Goal: Task Accomplishment & Management: Manage account settings

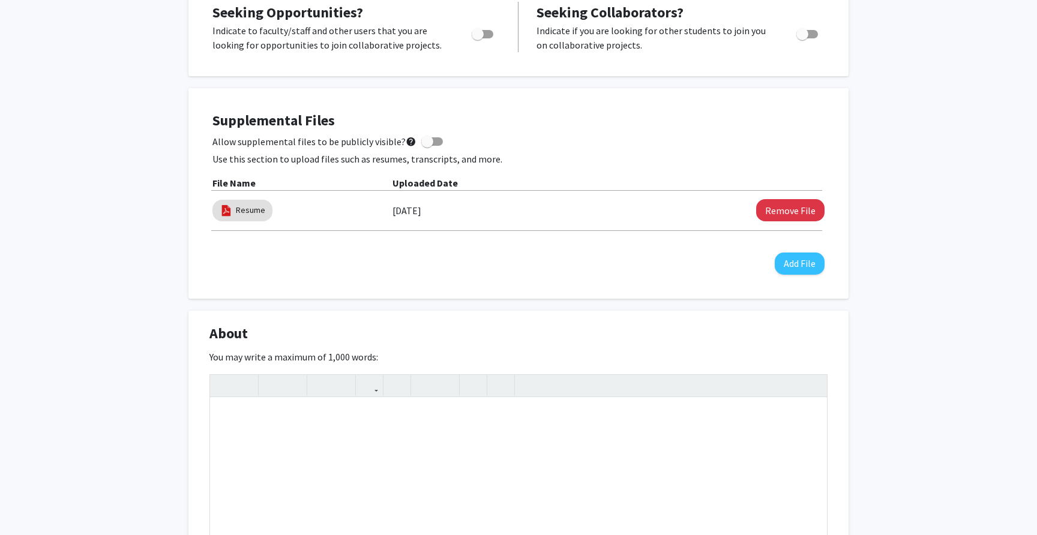
scroll to position [259, 0]
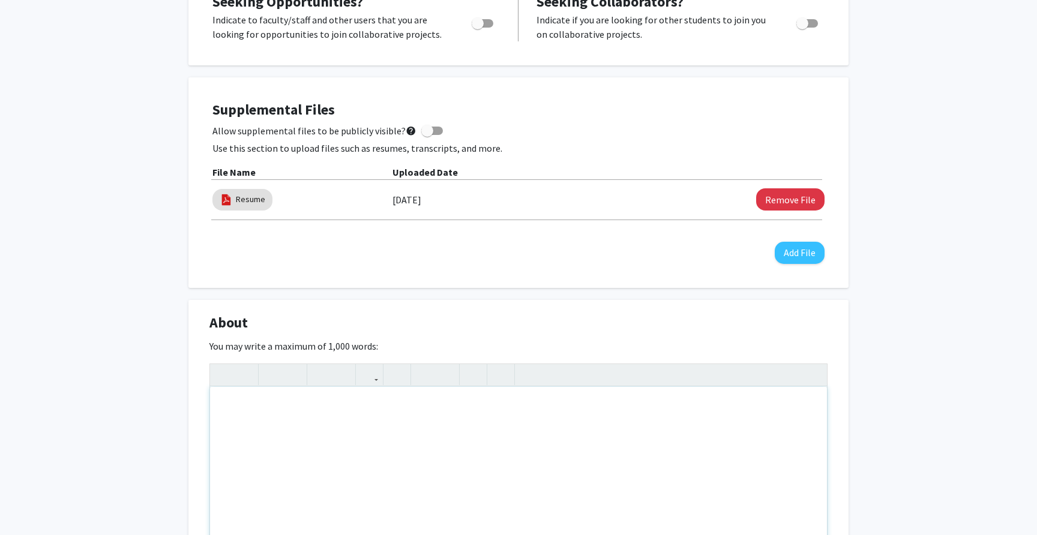
click at [531, 464] on div "Note to users with screen readers: Please deactivate our accessibility plugin f…" at bounding box center [518, 477] width 617 height 180
paste div "Note to users with screen readers: Please deactivate our accessibility plugin f…"
type textarea "<p>Motivated student with 8+ years of diverse volunteer experience. Strong in t…"
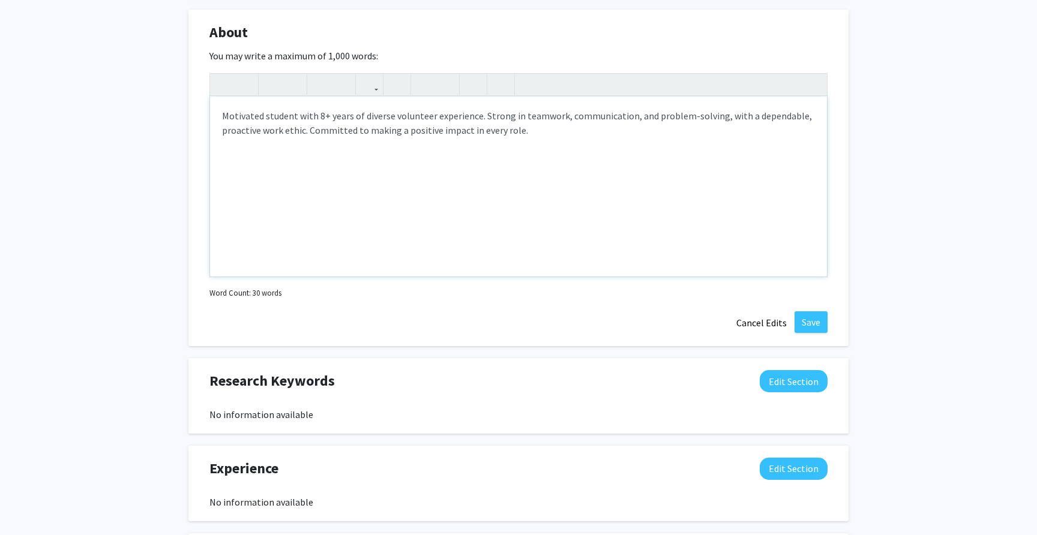
scroll to position [551, 0]
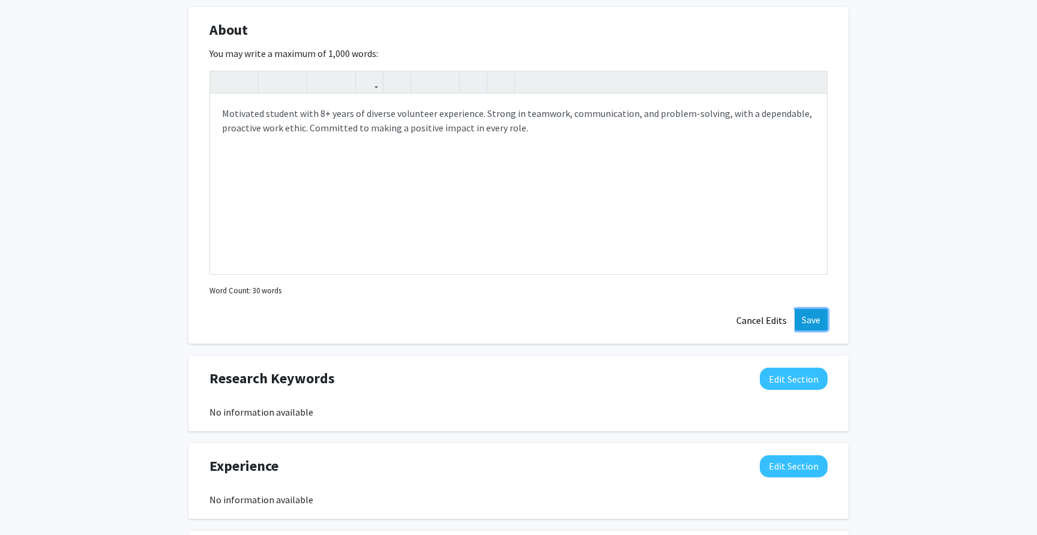
click at [810, 317] on button "Save" at bounding box center [810, 320] width 33 height 22
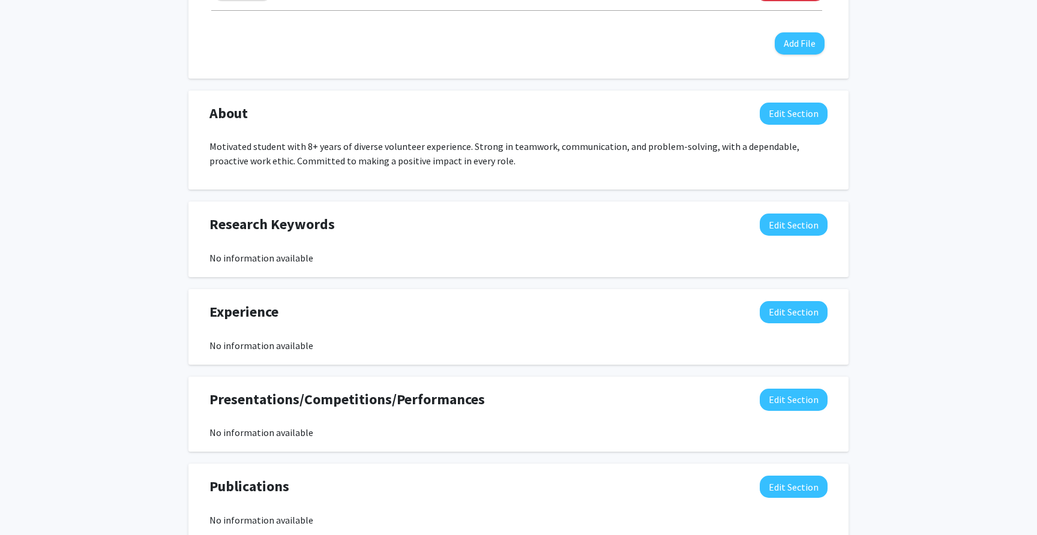
scroll to position [457, 0]
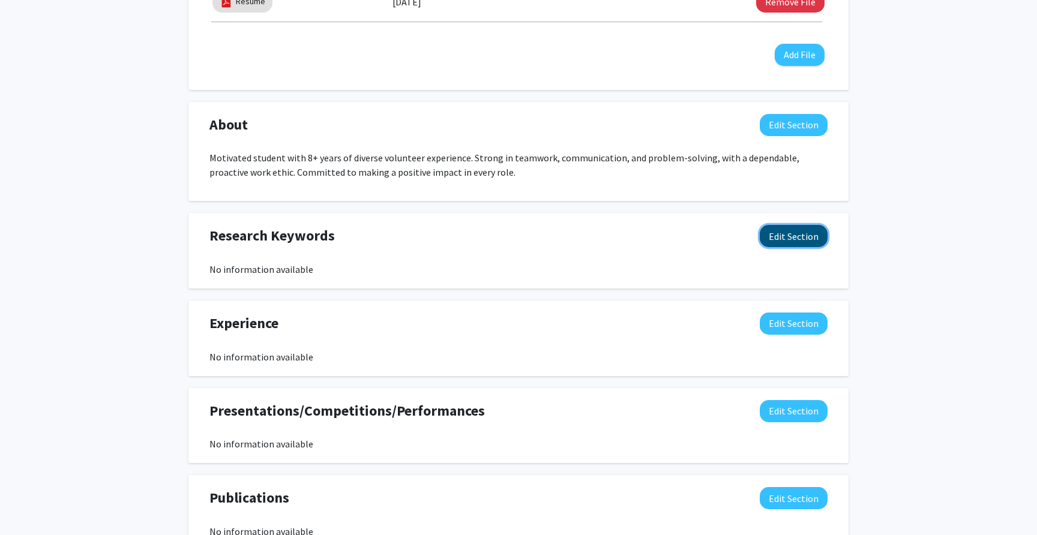
click at [768, 237] on button "Edit Section" at bounding box center [794, 236] width 68 height 22
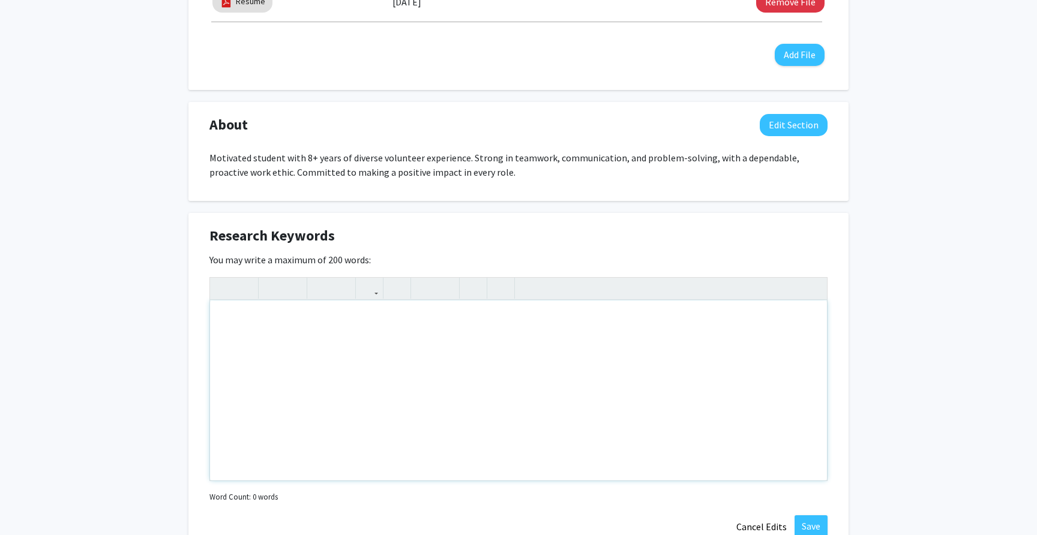
click at [698, 362] on div "Note to users with screen readers: Please deactivate our accessibility plugin f…" at bounding box center [518, 391] width 617 height 180
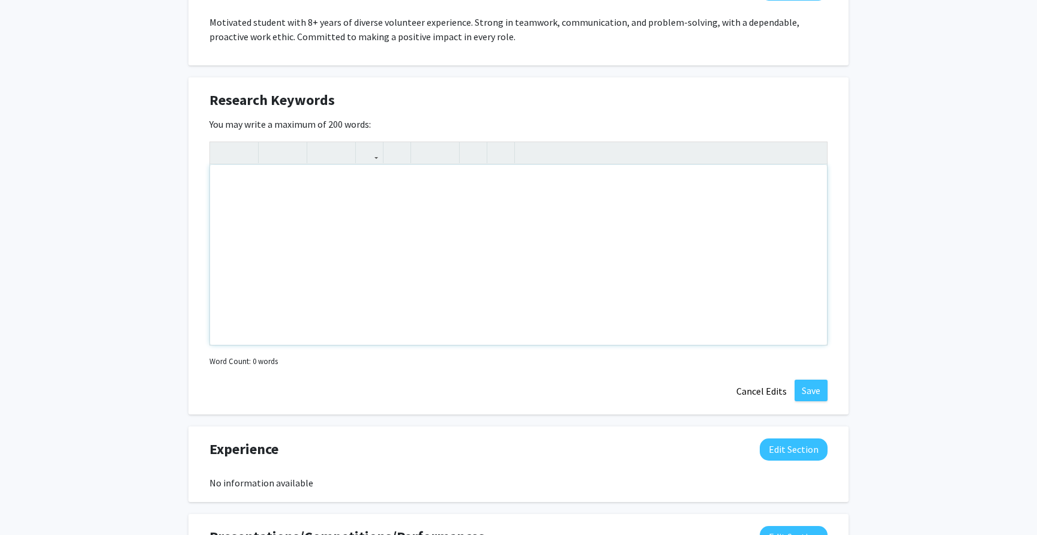
scroll to position [601, 0]
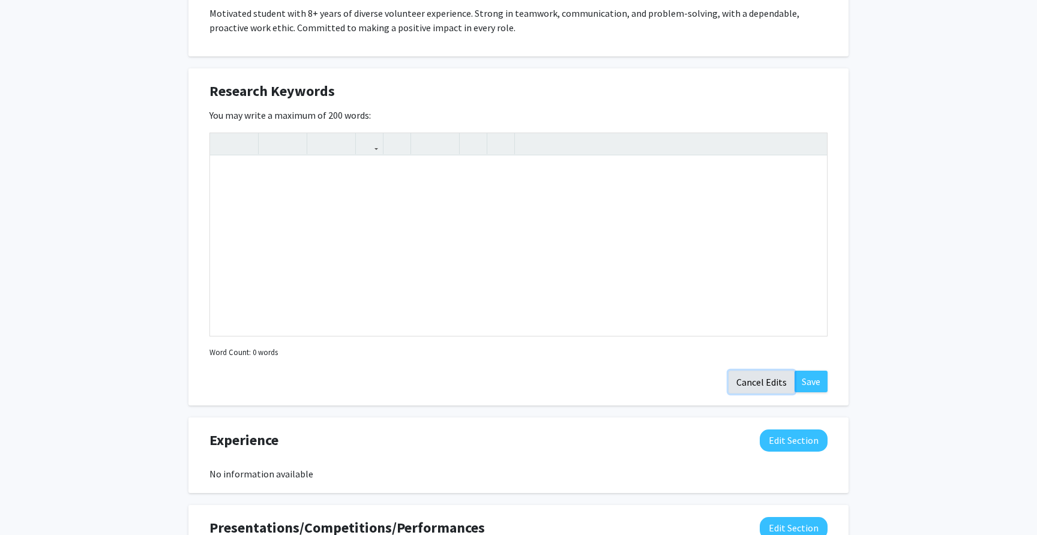
click at [761, 381] on button "Cancel Edits" at bounding box center [761, 382] width 66 height 23
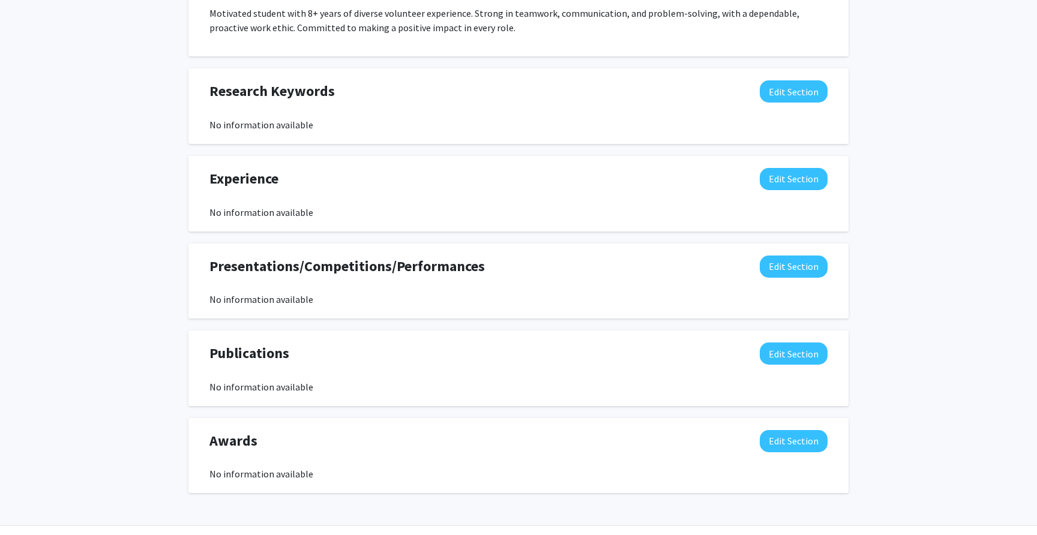
scroll to position [617, 0]
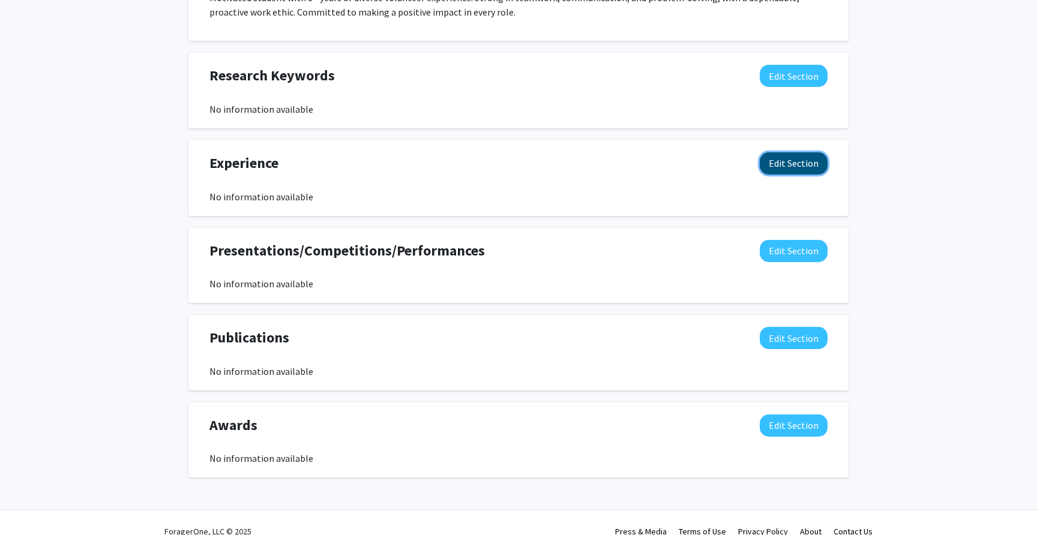
click at [779, 163] on button "Edit Section" at bounding box center [794, 163] width 68 height 22
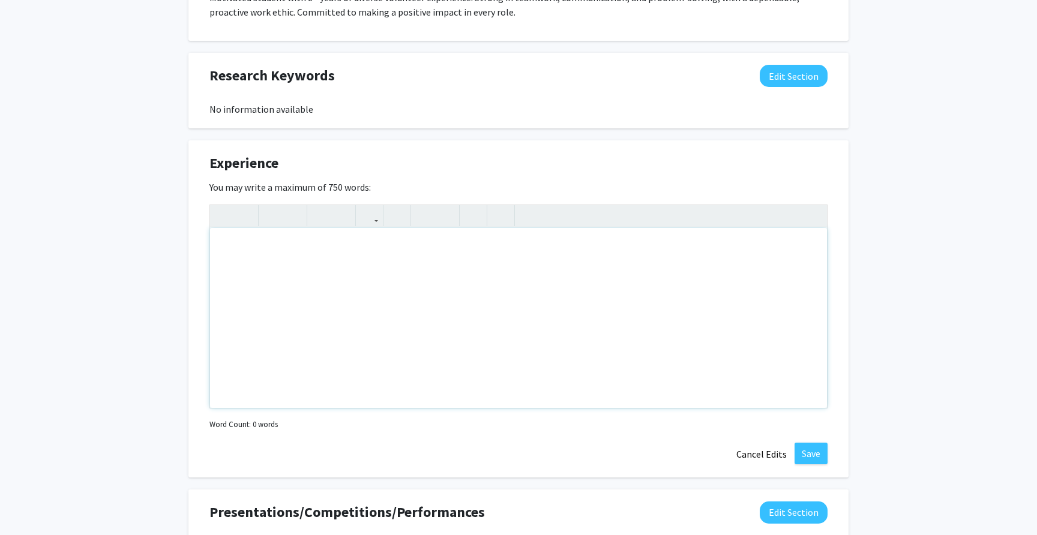
click at [674, 285] on div "Note to users with screen readers: Please deactivate our accessibility plugin f…" at bounding box center [518, 318] width 617 height 180
paste div "Note to users with screen readers: Please deactivate our accessibility plugin f…"
type textarea "<p>[GEOGRAPHIC_DATA] - Medical Office Front Desk Receptionist [GEOGRAPHIC_DATA]…"
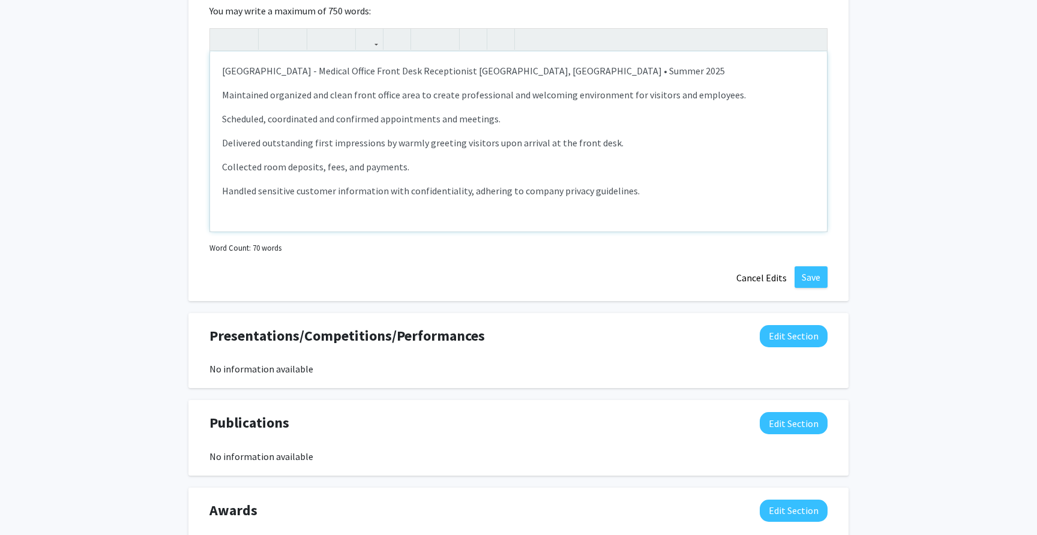
scroll to position [838, 0]
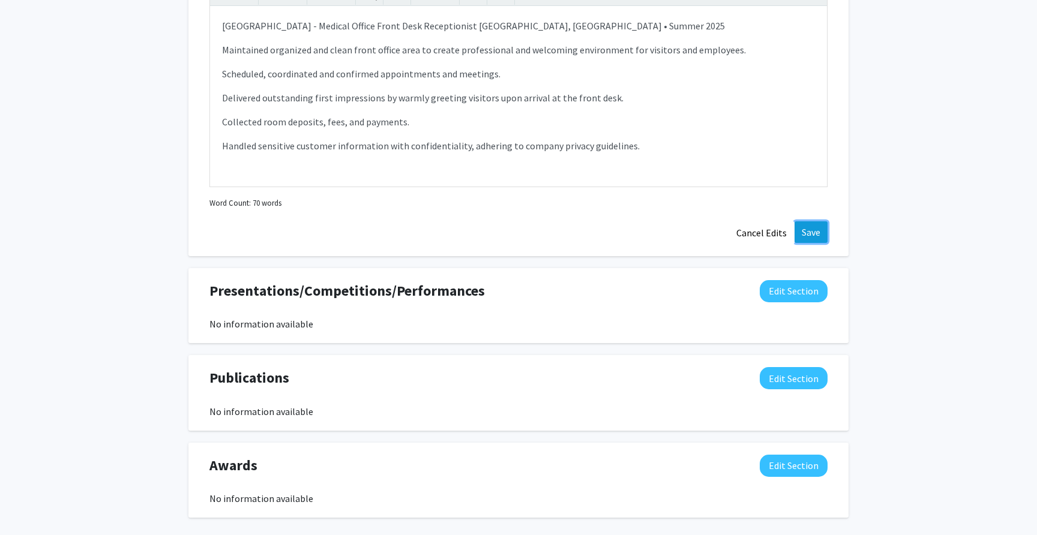
click at [804, 229] on button "Save" at bounding box center [810, 232] width 33 height 22
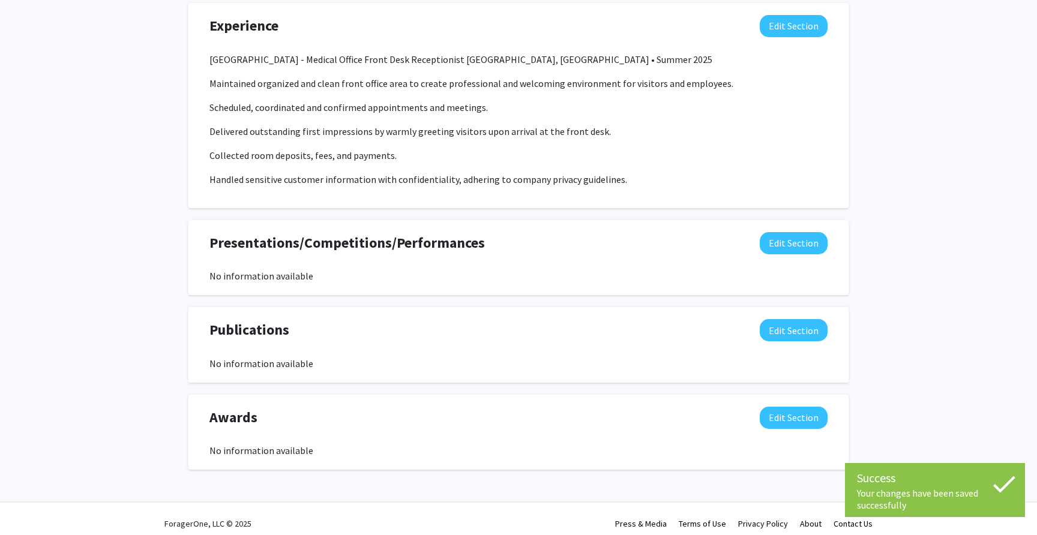
scroll to position [764, 0]
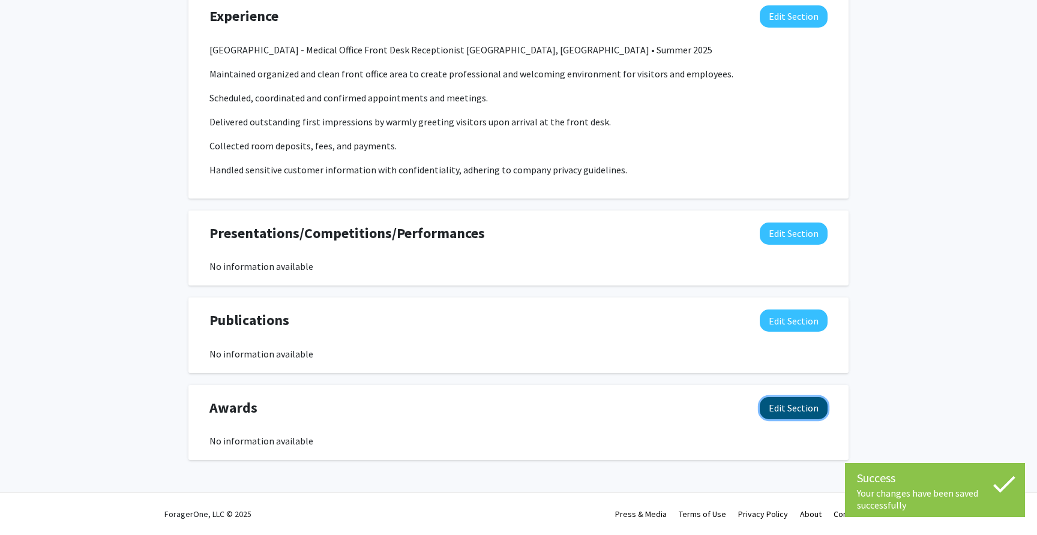
click at [770, 406] on button "Edit Section" at bounding box center [794, 408] width 68 height 22
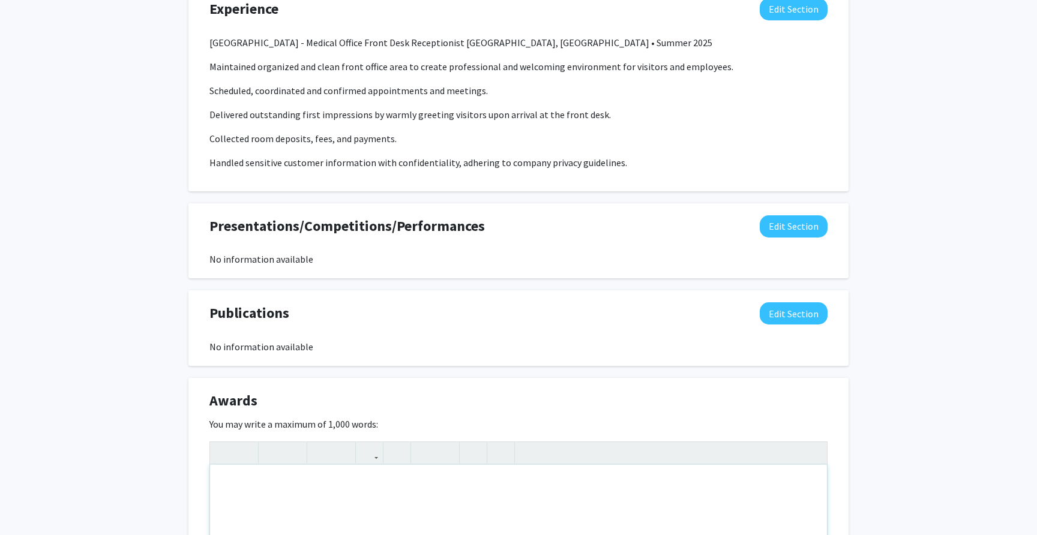
paste div "Note to users with screen readers: Please deactivate our accessibility plugin f…"
type textarea "<p>Awarded CSF Gold Seal Bearer&nbsp;</p><p>Awarded Golden State Seal</p><p>Awa…"
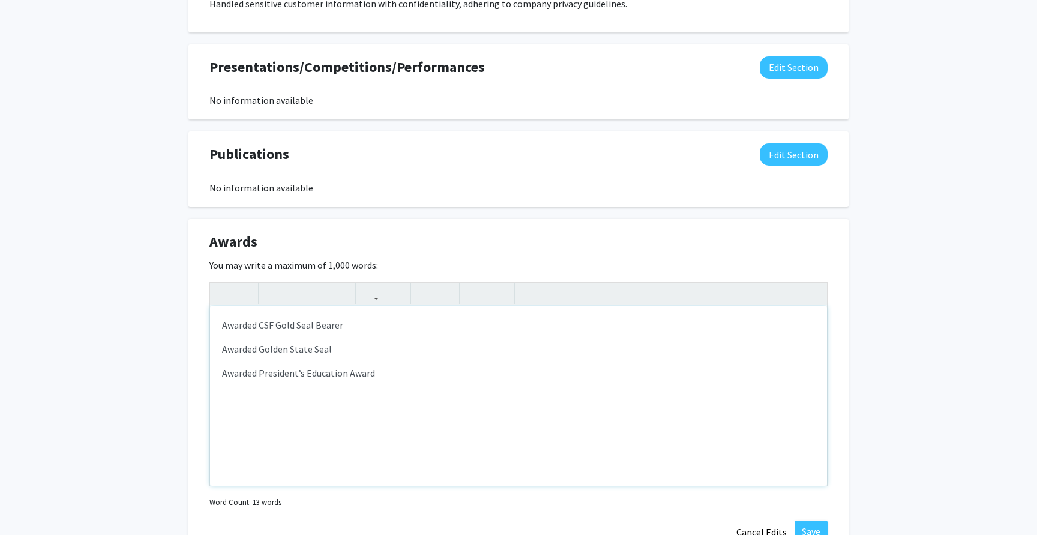
scroll to position [946, 0]
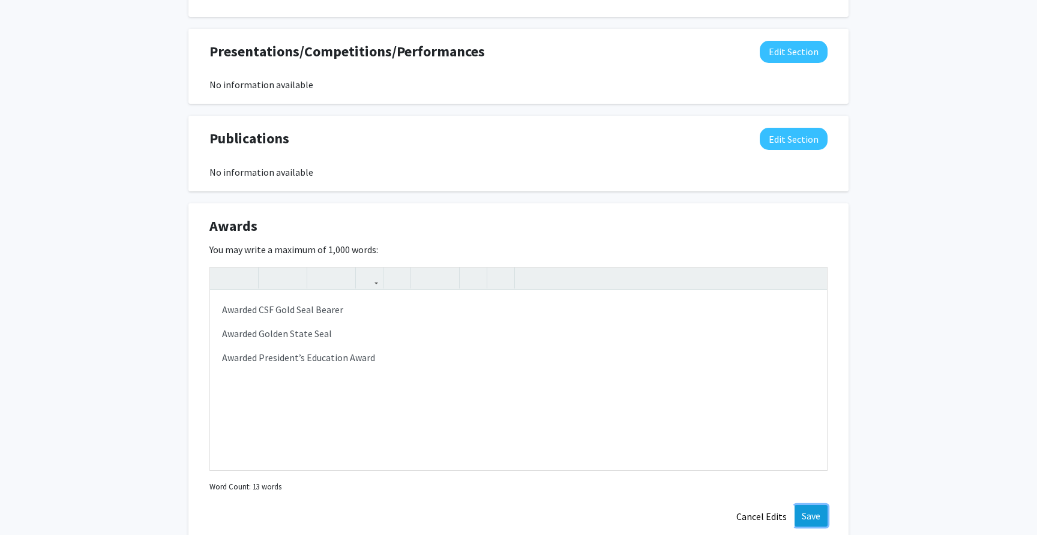
click at [818, 507] on button "Save" at bounding box center [810, 516] width 33 height 22
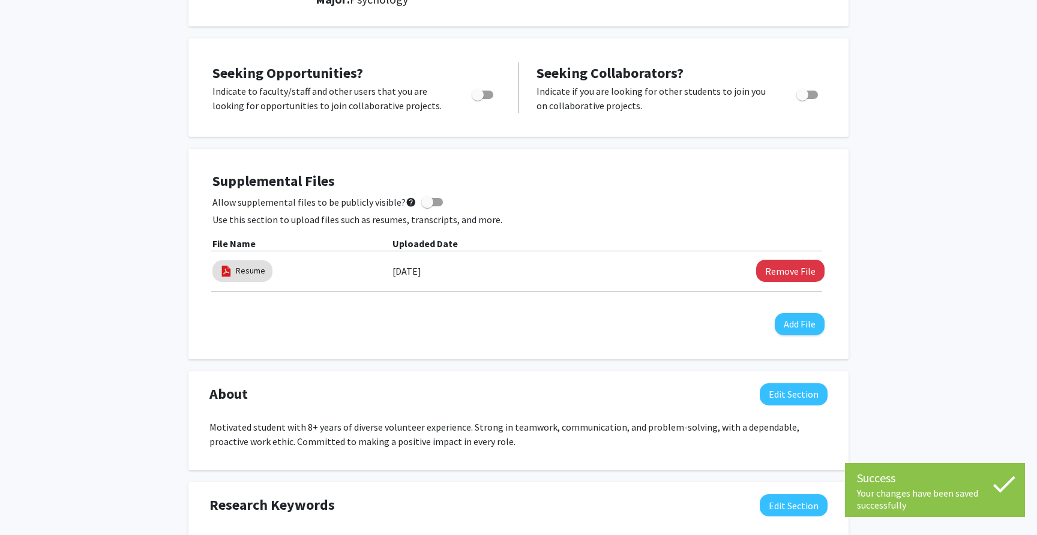
scroll to position [0, 0]
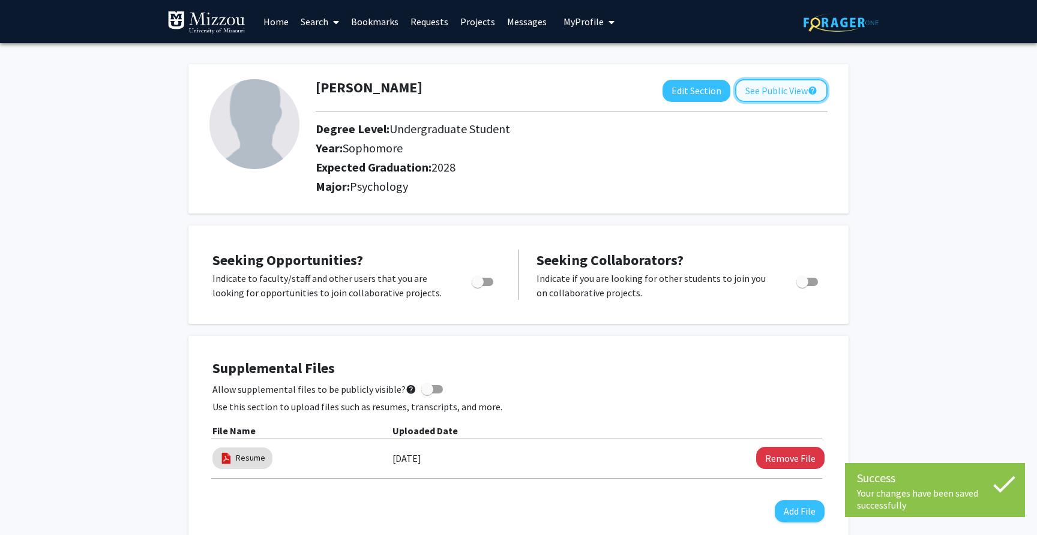
click at [751, 97] on button "See Public View help" at bounding box center [781, 90] width 92 height 23
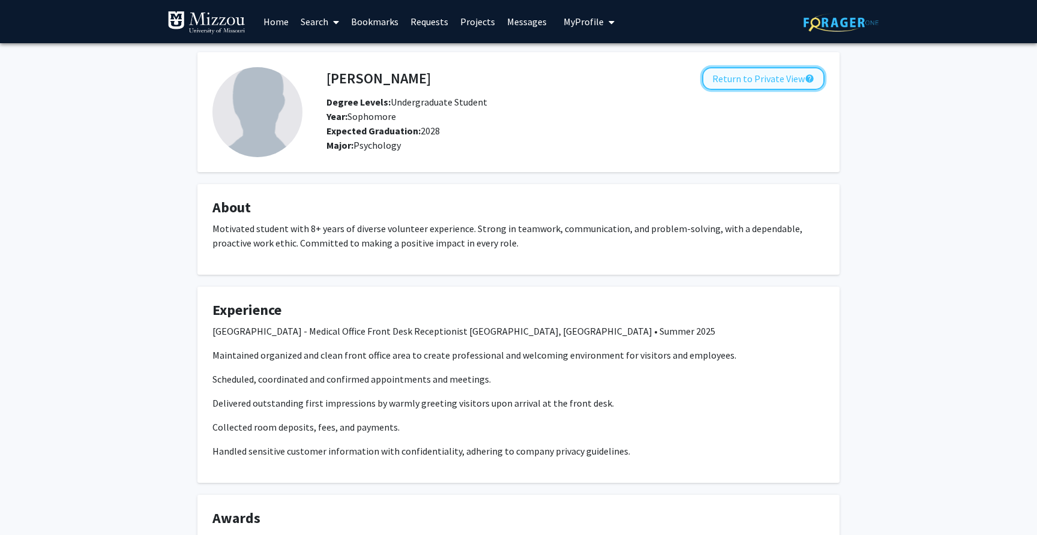
click at [741, 80] on button "Return to Private View help" at bounding box center [763, 78] width 122 height 23
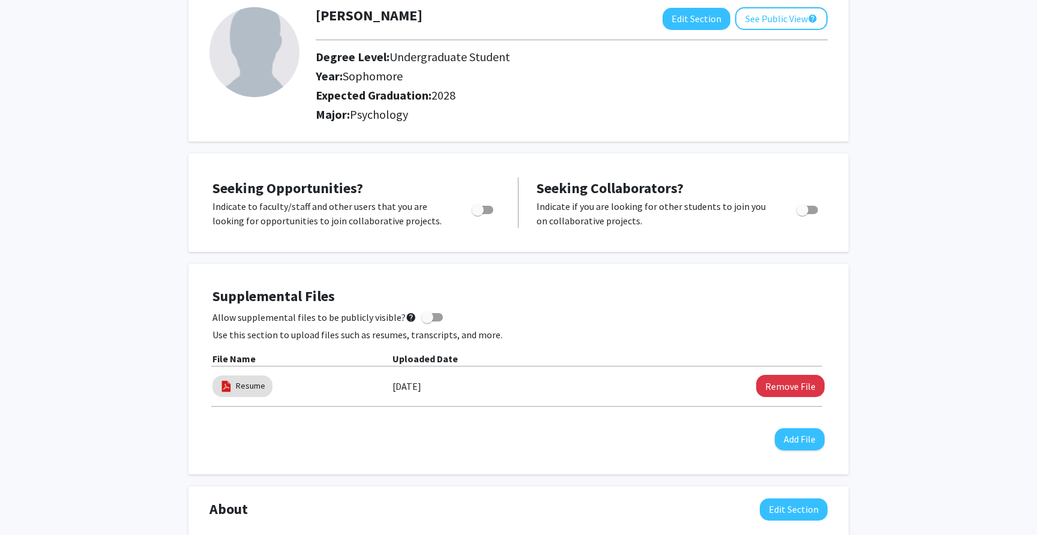
scroll to position [69, 0]
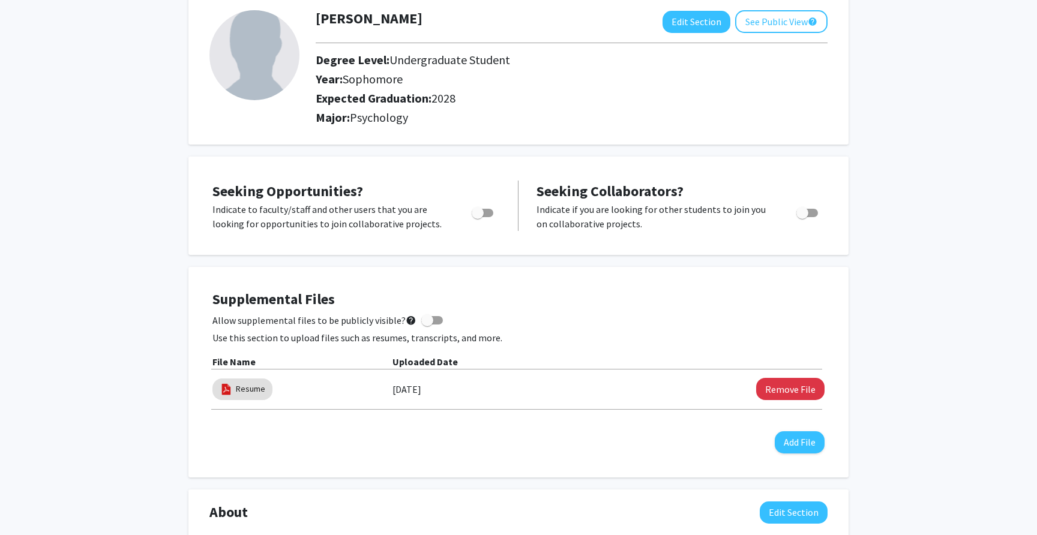
click at [481, 213] on span "Toggle" at bounding box center [478, 213] width 12 height 12
click at [478, 217] on input "Are you actively seeking opportunities?" at bounding box center [477, 217] width 1 height 1
checkbox input "true"
click at [812, 216] on span "Toggle" at bounding box center [807, 213] width 22 height 8
click at [802, 217] on input "Would you like to receive other student requests to work with you?" at bounding box center [802, 217] width 1 height 1
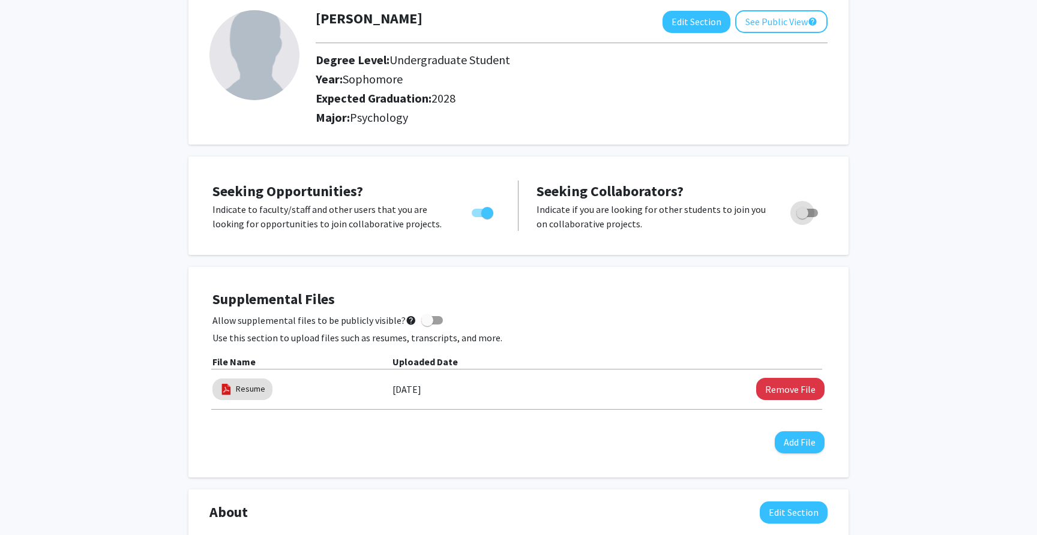
checkbox input "true"
click at [769, 25] on button "See Public View help" at bounding box center [781, 21] width 92 height 23
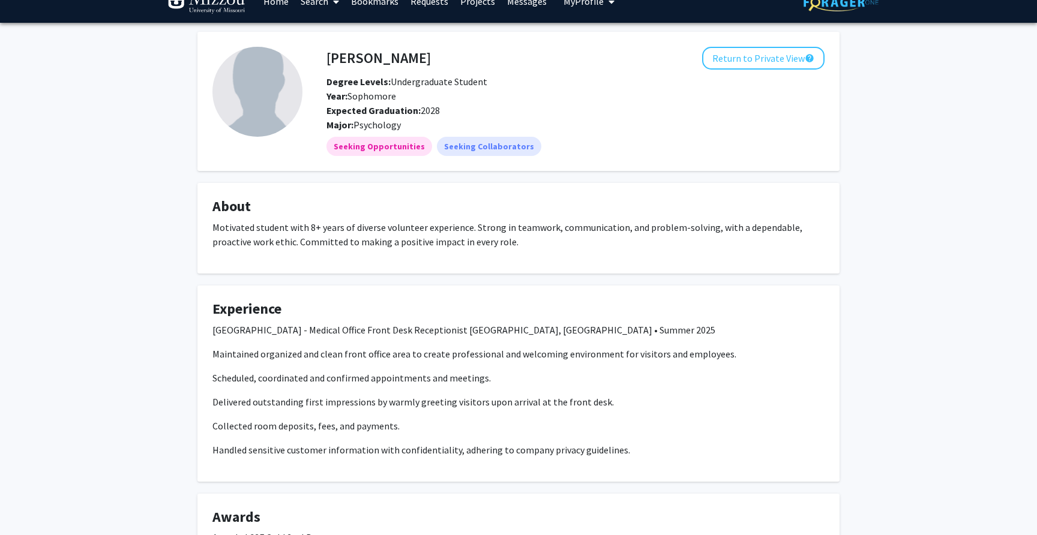
scroll to position [18, 0]
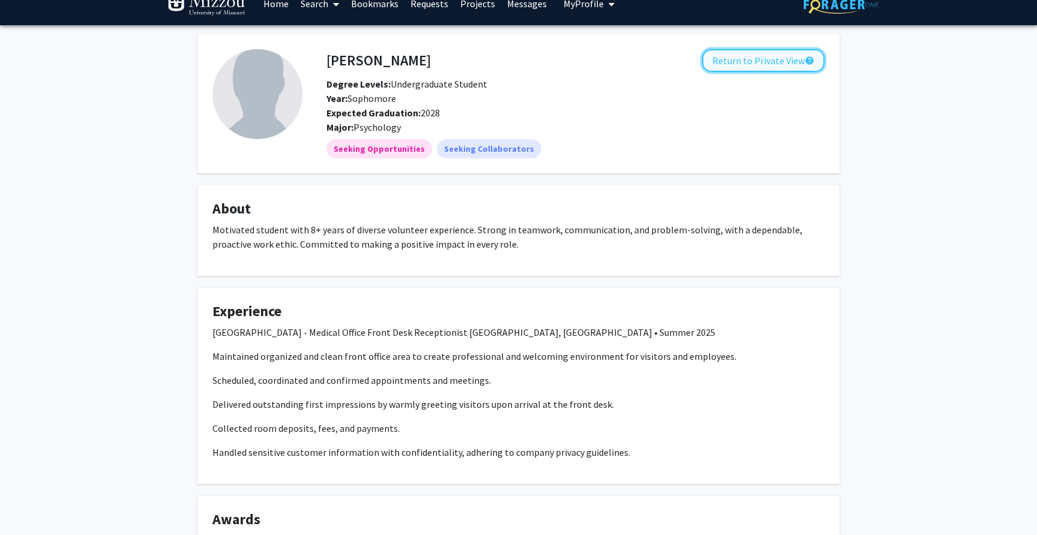
click at [730, 61] on button "Return to Private View help" at bounding box center [763, 60] width 122 height 23
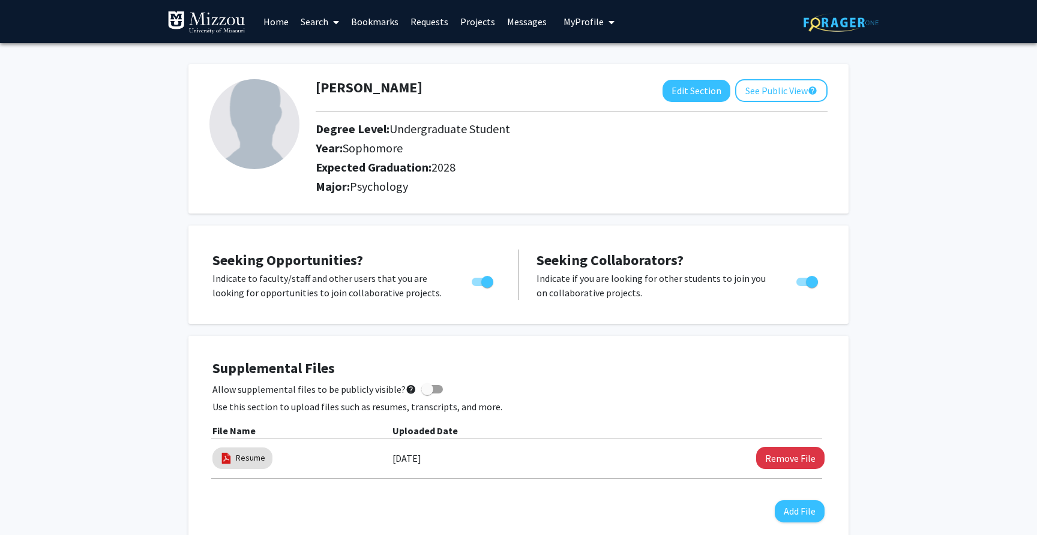
click at [268, 127] on img at bounding box center [254, 124] width 90 height 90
click at [270, 140] on img at bounding box center [254, 124] width 90 height 90
click at [669, 92] on button "Edit Section" at bounding box center [696, 91] width 68 height 22
select select "sophomore"
select select "2028"
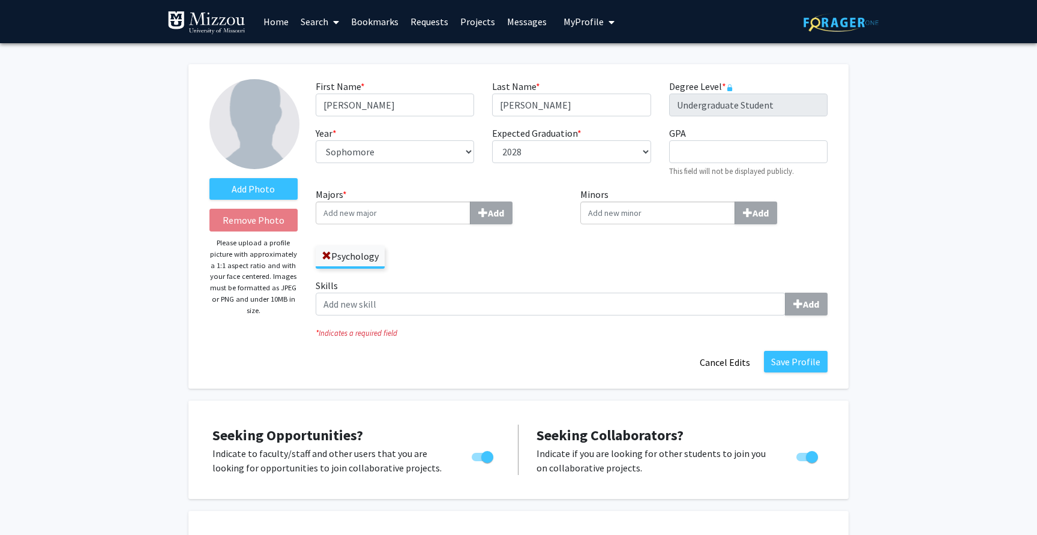
click at [273, 201] on div "Add Photo Remove Photo Please upload a profile picture with approximately a 1:1…" at bounding box center [253, 226] width 106 height 295
click at [272, 186] on label "Add Photo" at bounding box center [253, 189] width 88 height 22
click at [0, 0] on input "Add Photo" at bounding box center [0, 0] width 0 height 0
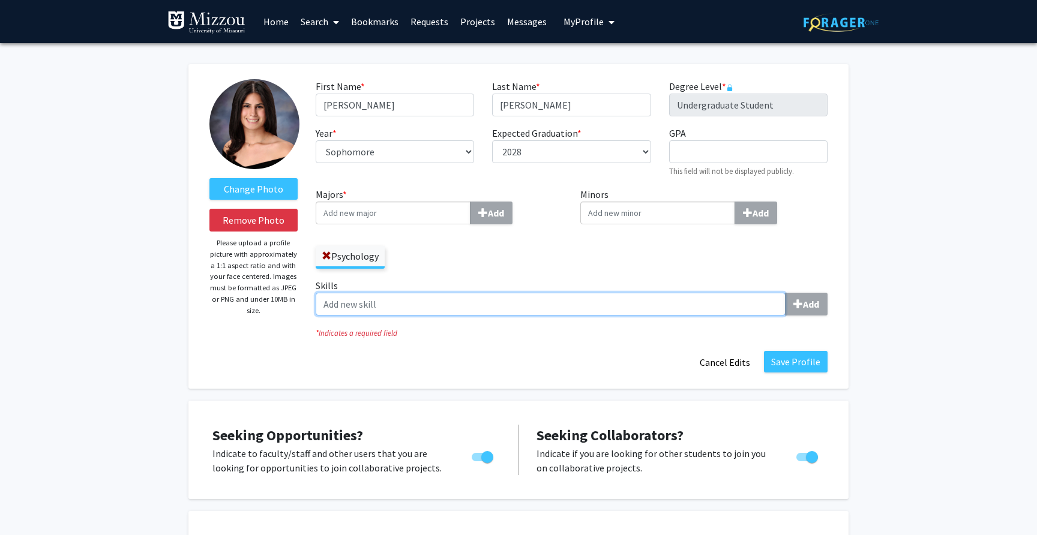
click at [517, 308] on input "Skills Add" at bounding box center [551, 304] width 470 height 23
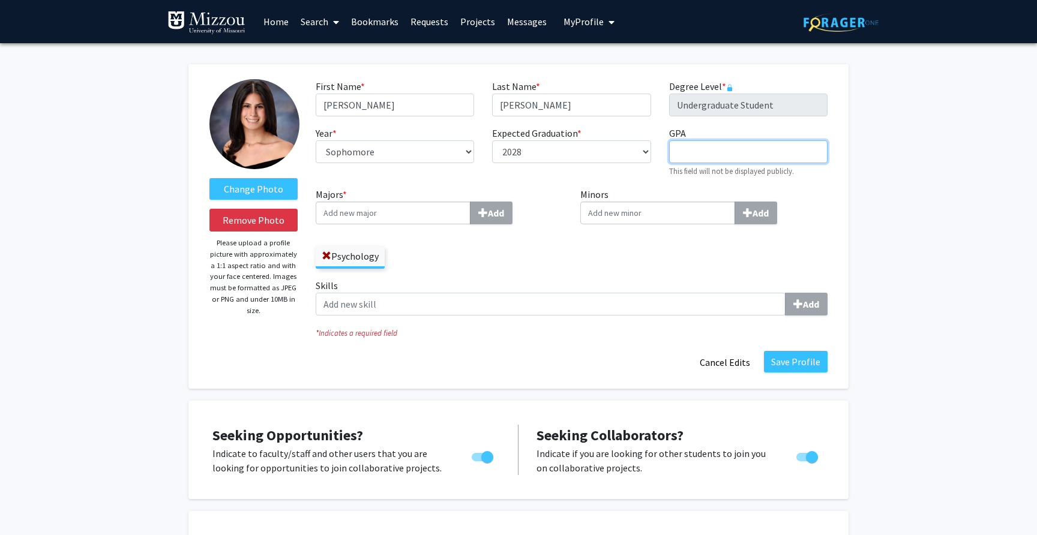
click at [688, 141] on input "GPA required" at bounding box center [748, 151] width 158 height 23
type input "3.88"
click at [665, 185] on div "First Name * required [PERSON_NAME] Last Name * required [PERSON_NAME] Degree L…" at bounding box center [572, 133] width 530 height 108
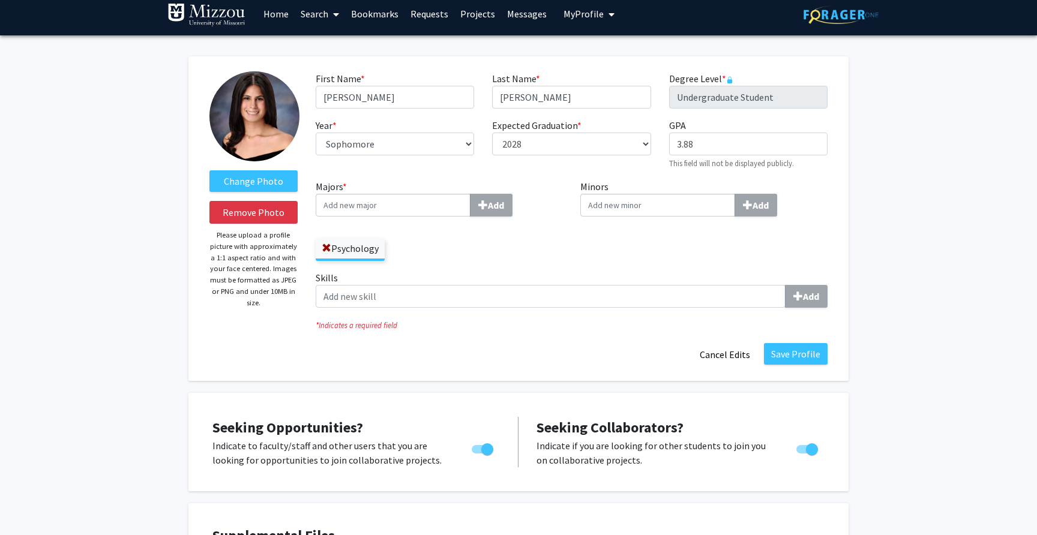
scroll to position [10, 0]
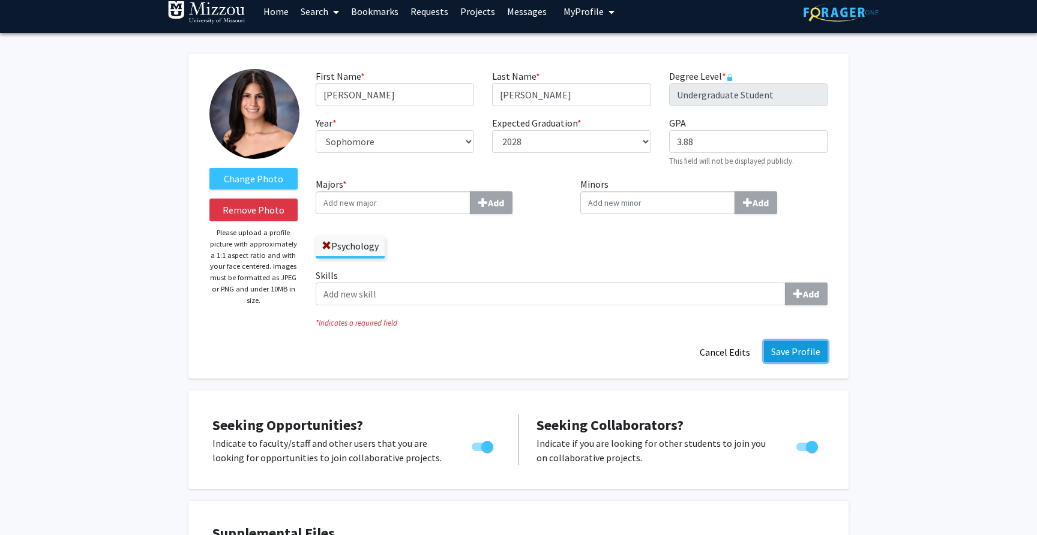
click at [784, 352] on button "Save Profile" at bounding box center [796, 352] width 64 height 22
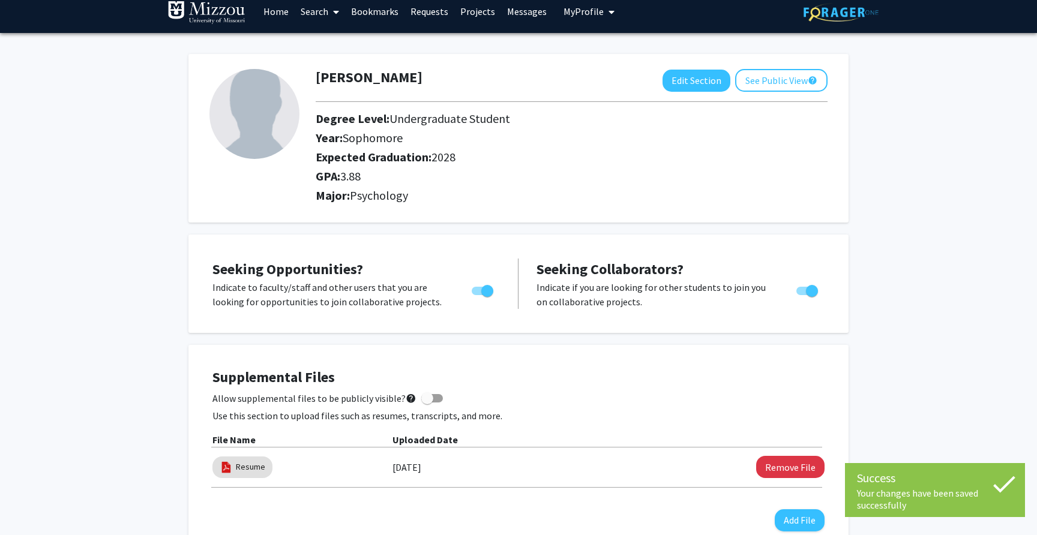
checkbox input "false"
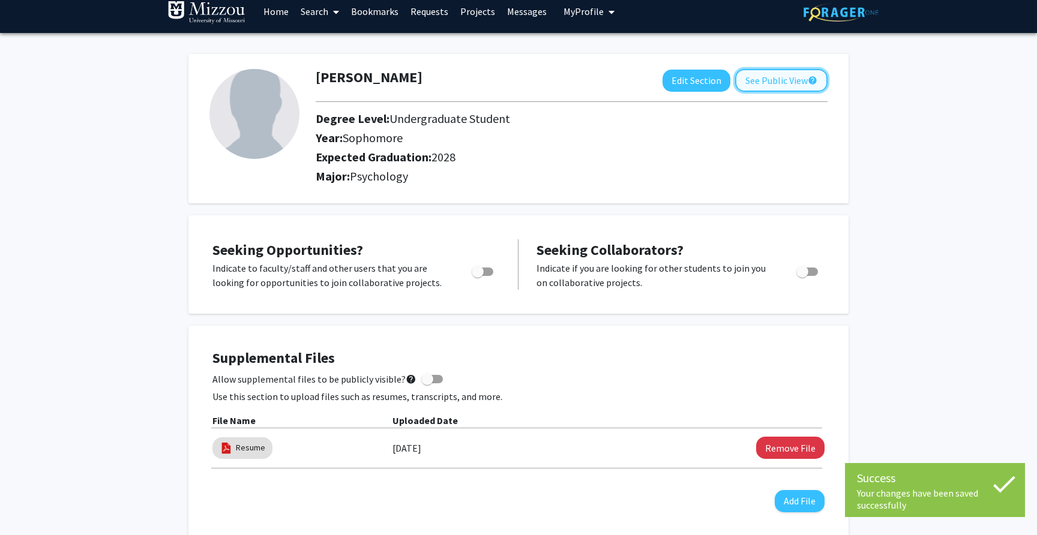
click at [765, 79] on button "See Public View help" at bounding box center [781, 80] width 92 height 23
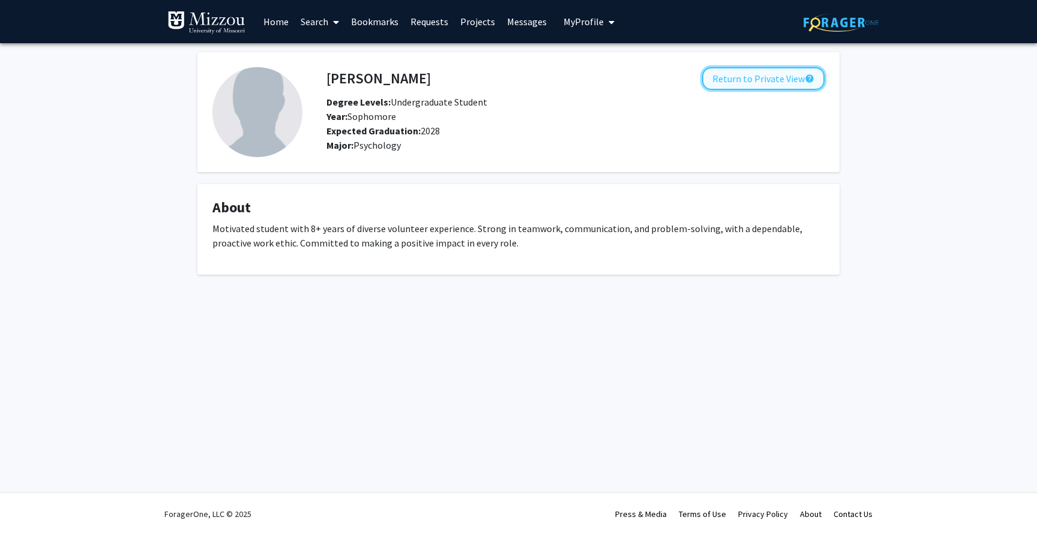
click at [754, 77] on button "Return to Private View help" at bounding box center [763, 78] width 122 height 23
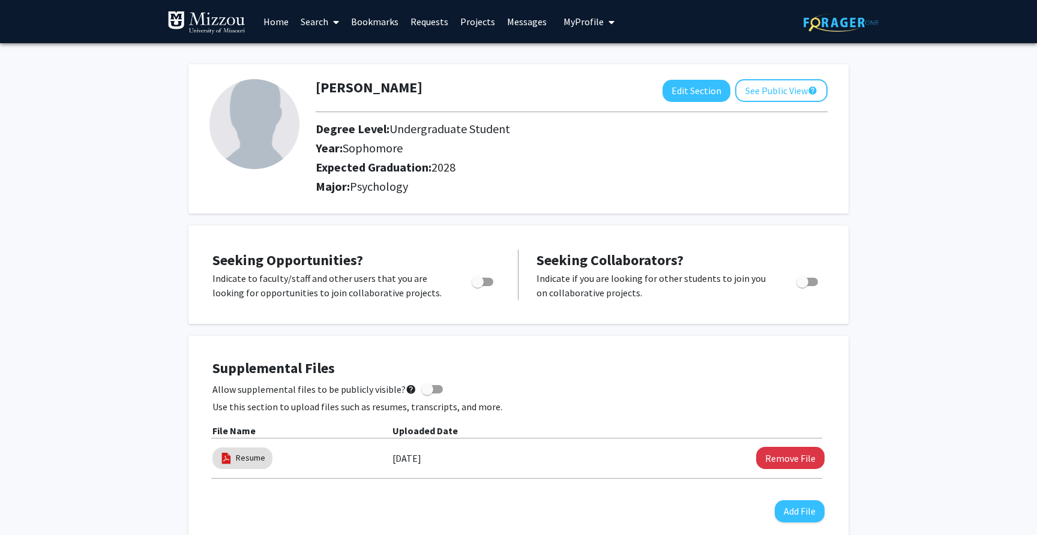
click at [673, 77] on div "Samantha Segall Edit Section See Public View help Degree Level: Undergraduate S…" at bounding box center [518, 138] width 660 height 149
click at [679, 86] on button "Edit Section" at bounding box center [696, 91] width 68 height 22
select select "sophomore"
select select "2028"
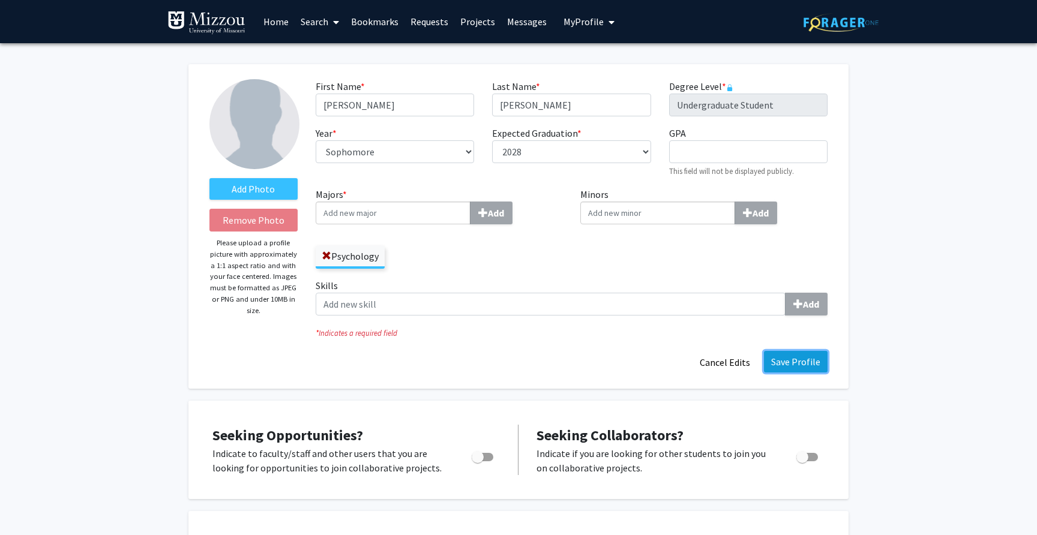
click at [778, 365] on button "Save Profile" at bounding box center [796, 362] width 64 height 22
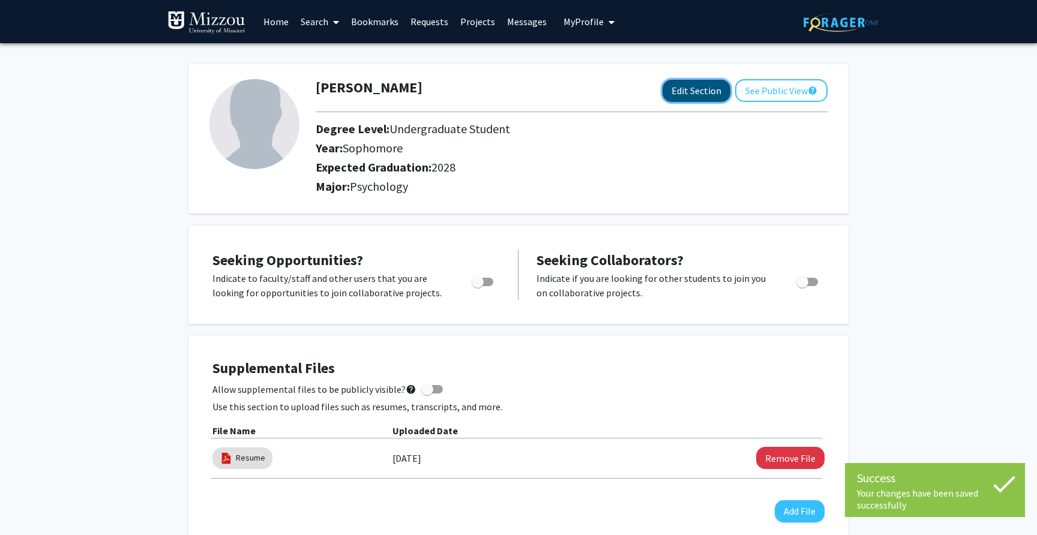
click at [677, 92] on button "Edit Section" at bounding box center [696, 91] width 68 height 22
select select "sophomore"
select select "2028"
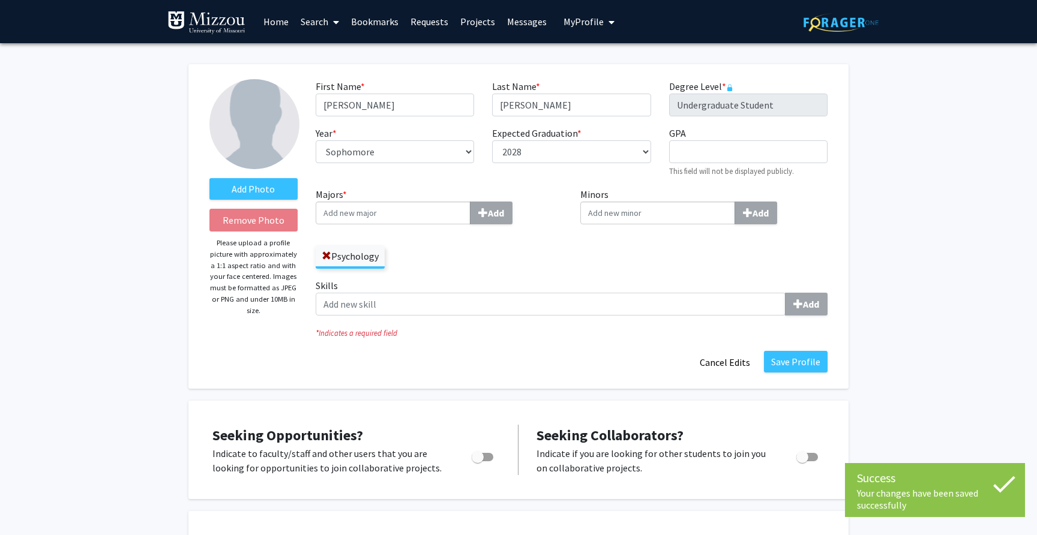
click at [234, 121] on img at bounding box center [254, 124] width 90 height 90
click at [250, 180] on label "Add Photo" at bounding box center [253, 189] width 88 height 22
click at [0, 0] on input "Add Photo" at bounding box center [0, 0] width 0 height 0
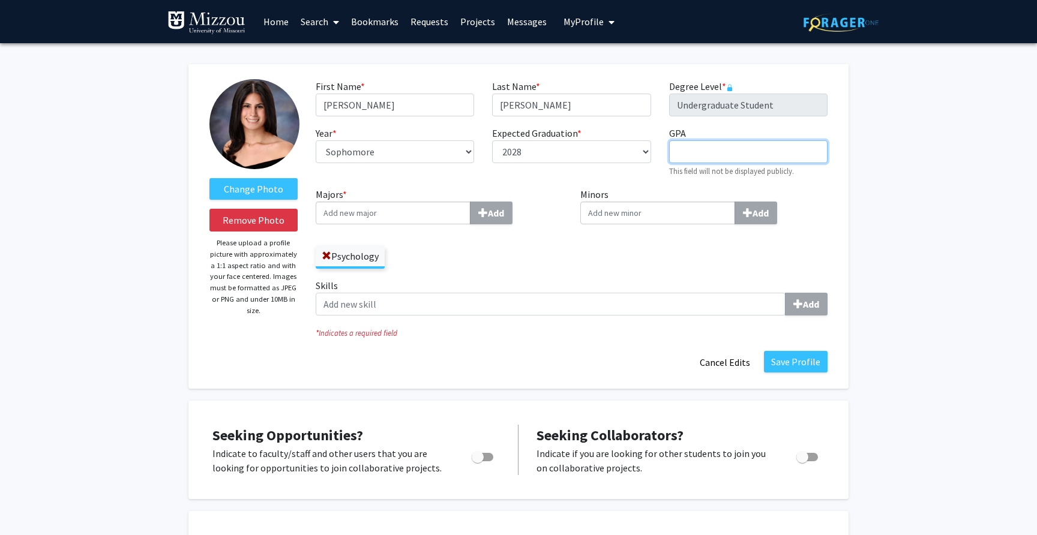
click at [692, 160] on input "GPA required" at bounding box center [748, 151] width 158 height 23
type input "3.88"
click at [794, 361] on button "Save Profile" at bounding box center [796, 362] width 64 height 22
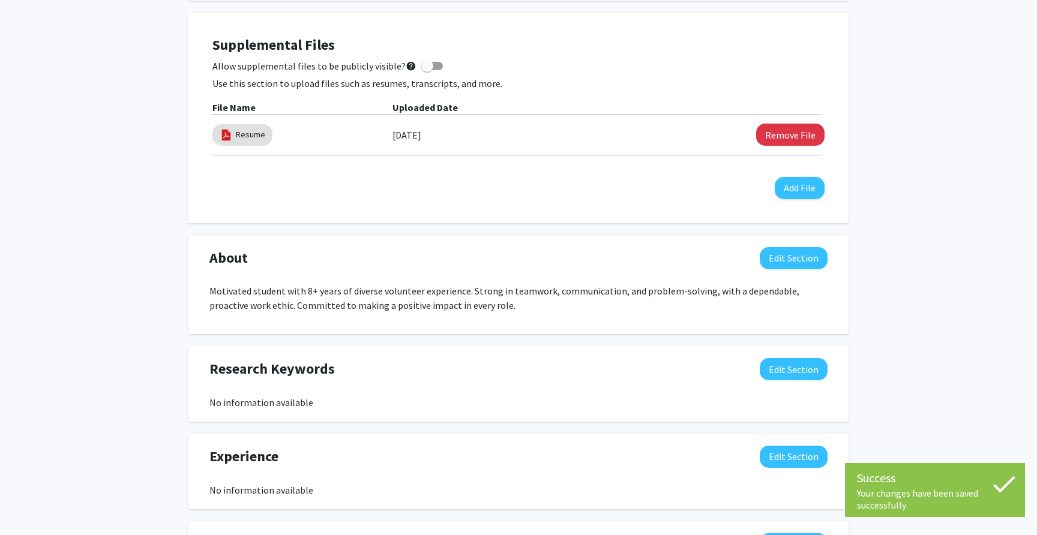
scroll to position [374, 0]
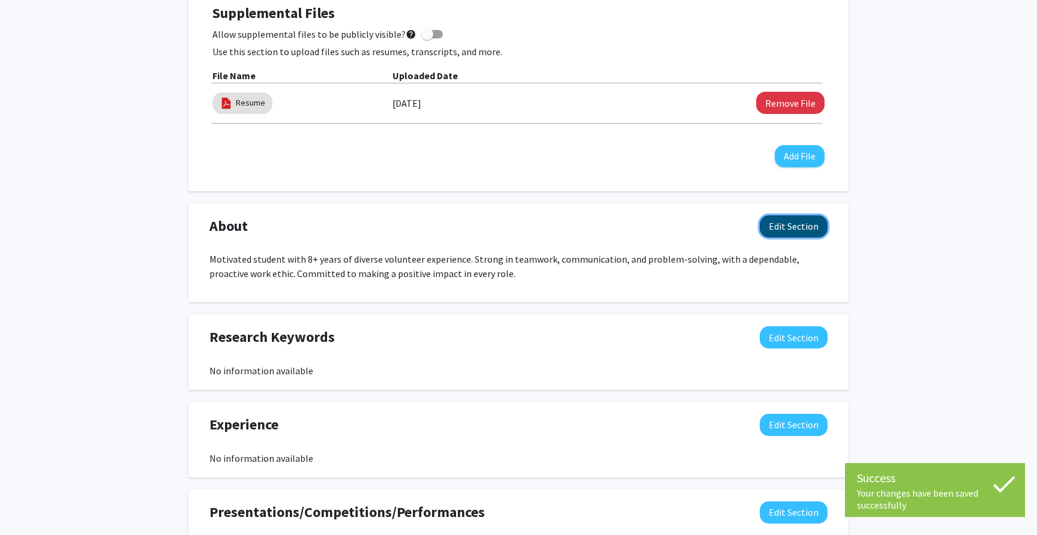
click at [769, 224] on button "Edit Section" at bounding box center [794, 226] width 68 height 22
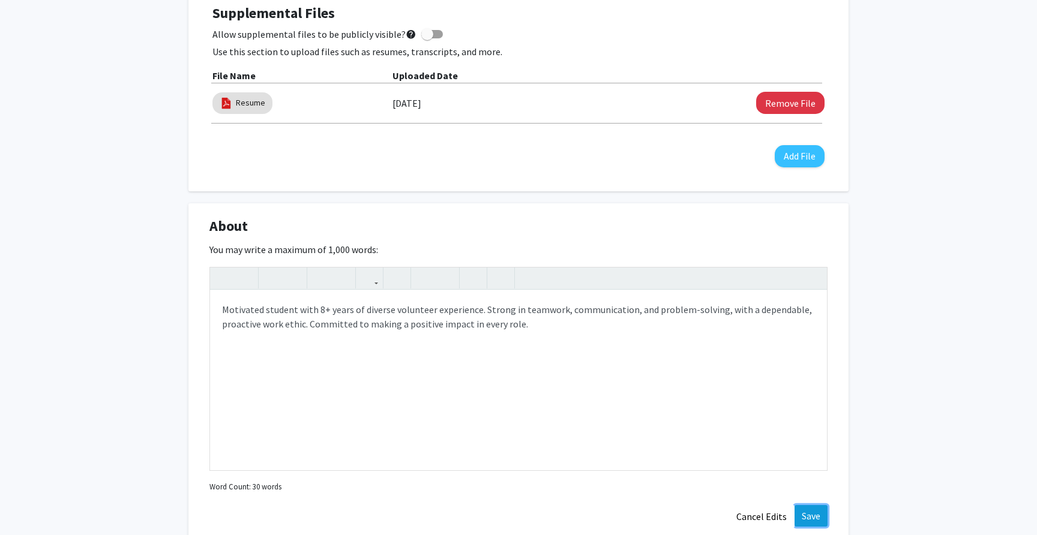
click at [800, 517] on button "Save" at bounding box center [810, 516] width 33 height 22
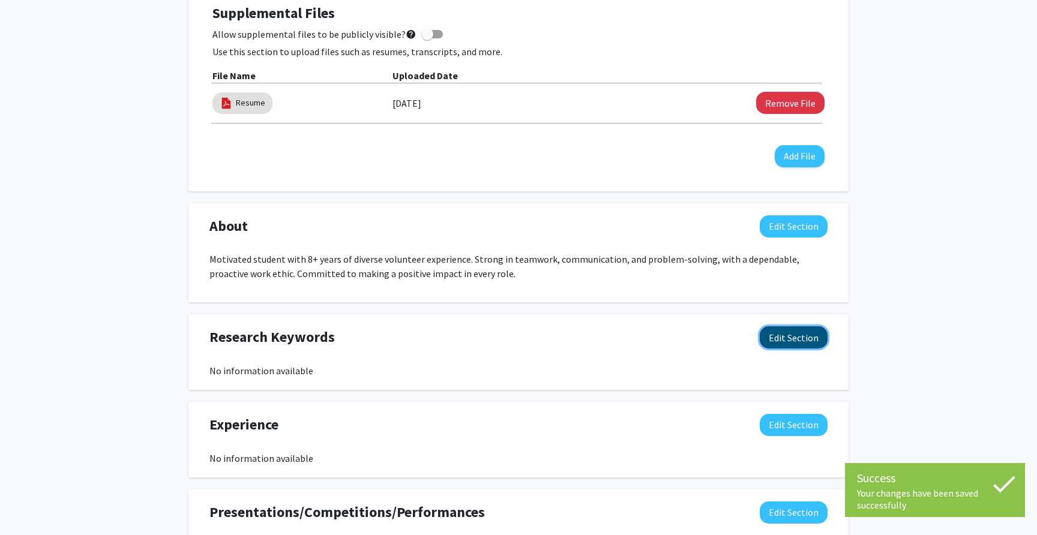
click at [790, 346] on button "Edit Section" at bounding box center [794, 337] width 68 height 22
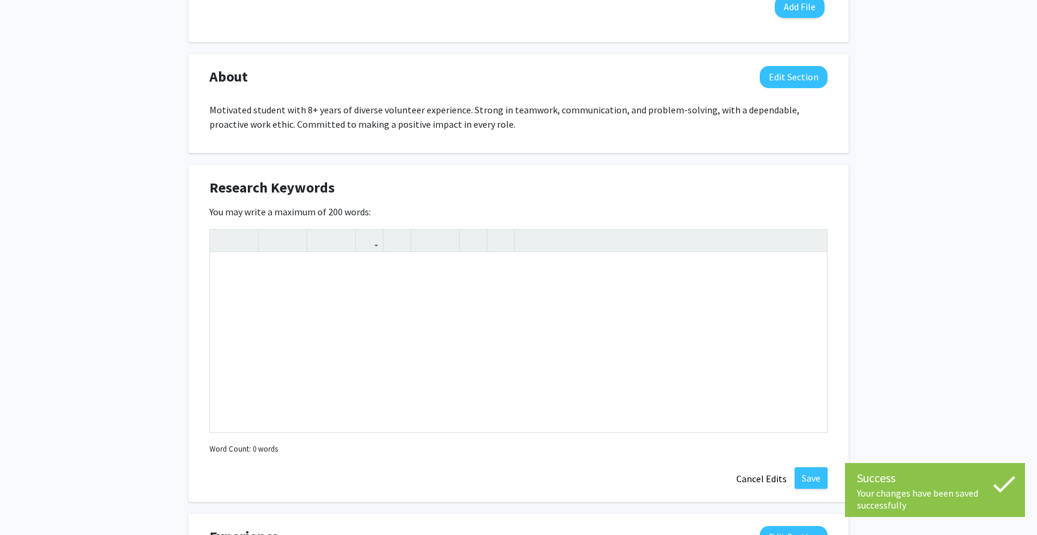
scroll to position [533, 0]
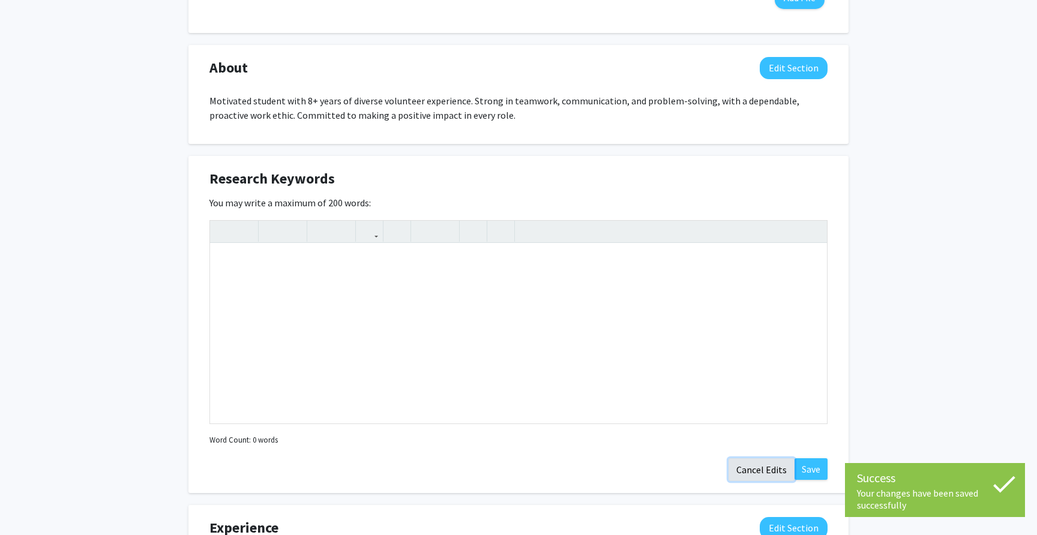
click at [761, 476] on button "Cancel Edits" at bounding box center [761, 469] width 66 height 23
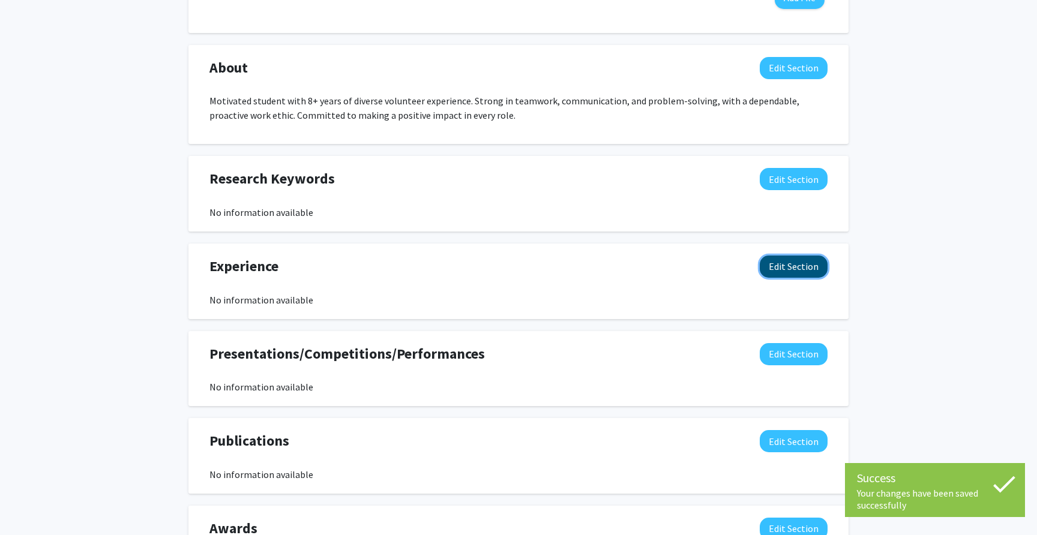
click at [777, 268] on button "Edit Section" at bounding box center [794, 267] width 68 height 22
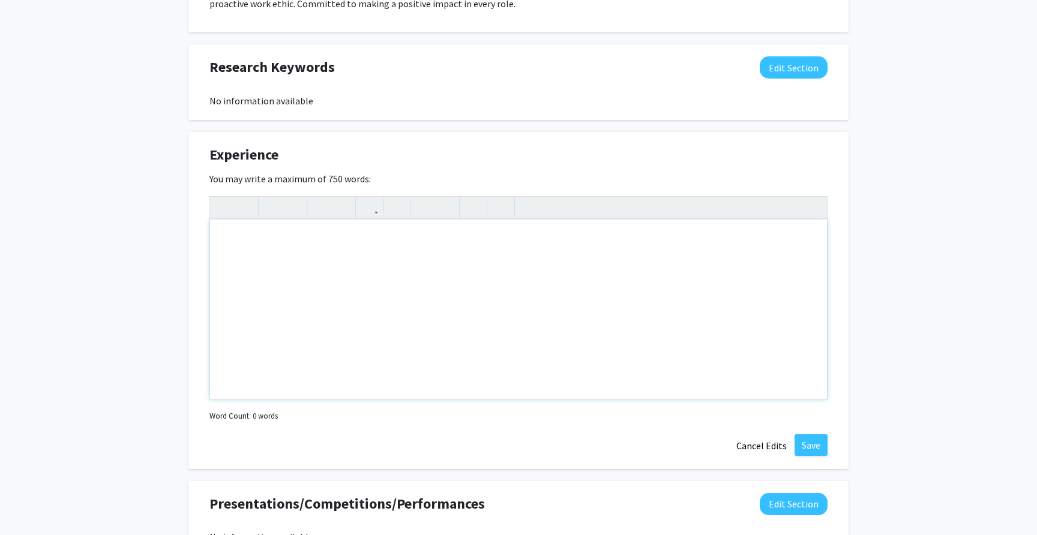
scroll to position [650, 0]
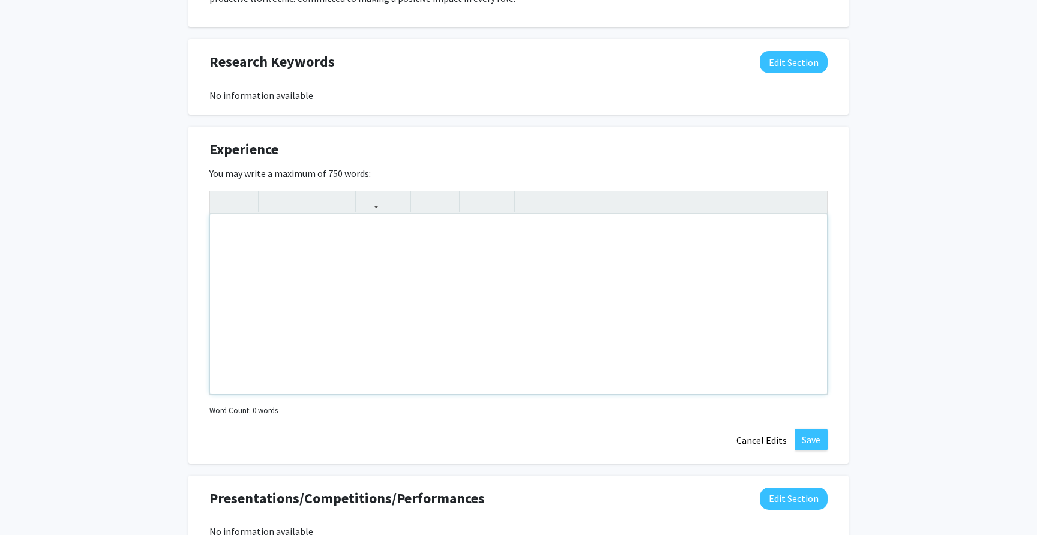
click at [737, 322] on div "Note to users with screen readers: Please deactivate our accessibility plugin f…" at bounding box center [518, 304] width 617 height 180
click at [461, 269] on div "Note to users with screen readers: Please deactivate our accessibility plugin f…" at bounding box center [518, 304] width 617 height 180
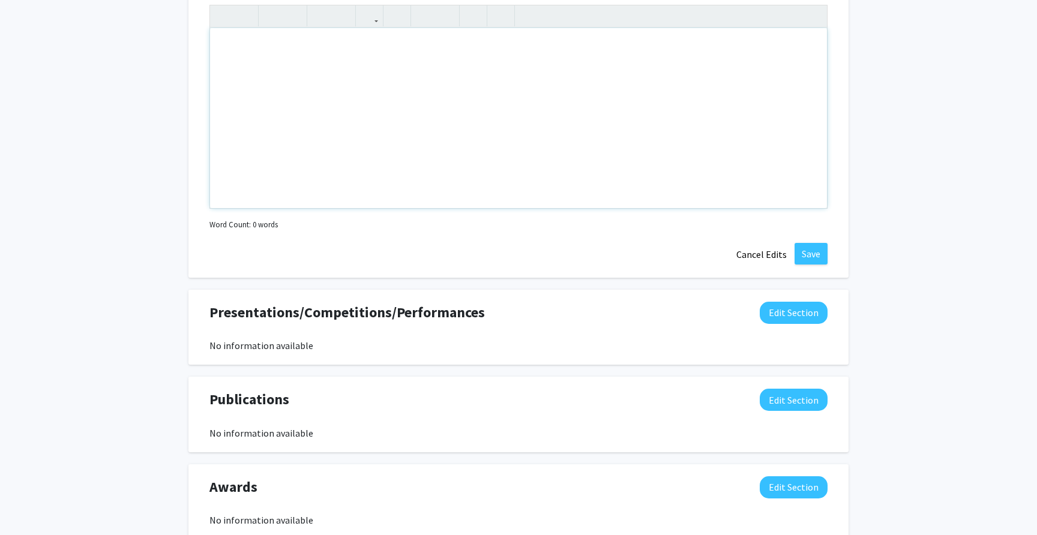
scroll to position [915, 0]
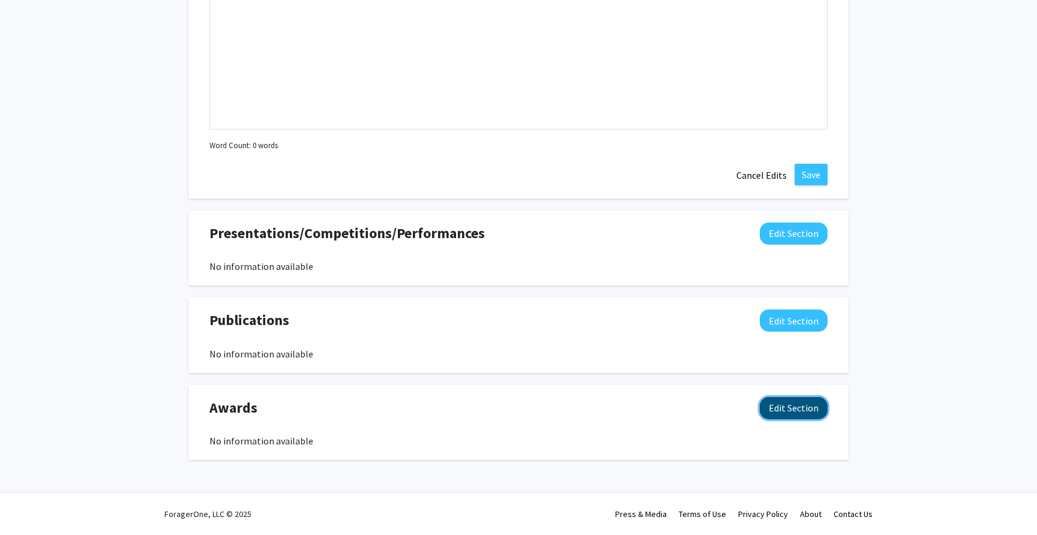
click at [820, 415] on button "Edit Section" at bounding box center [794, 408] width 68 height 22
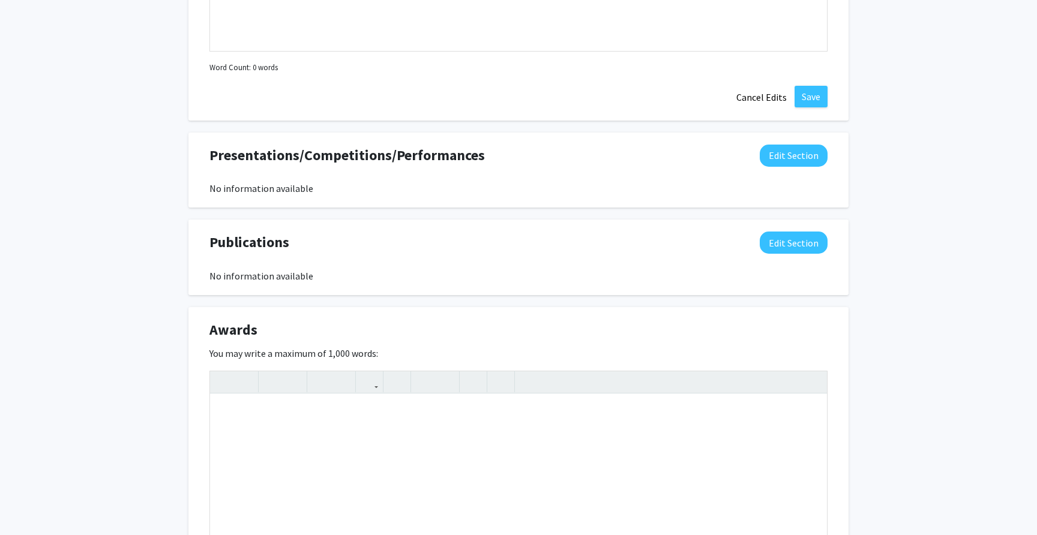
scroll to position [1014, 0]
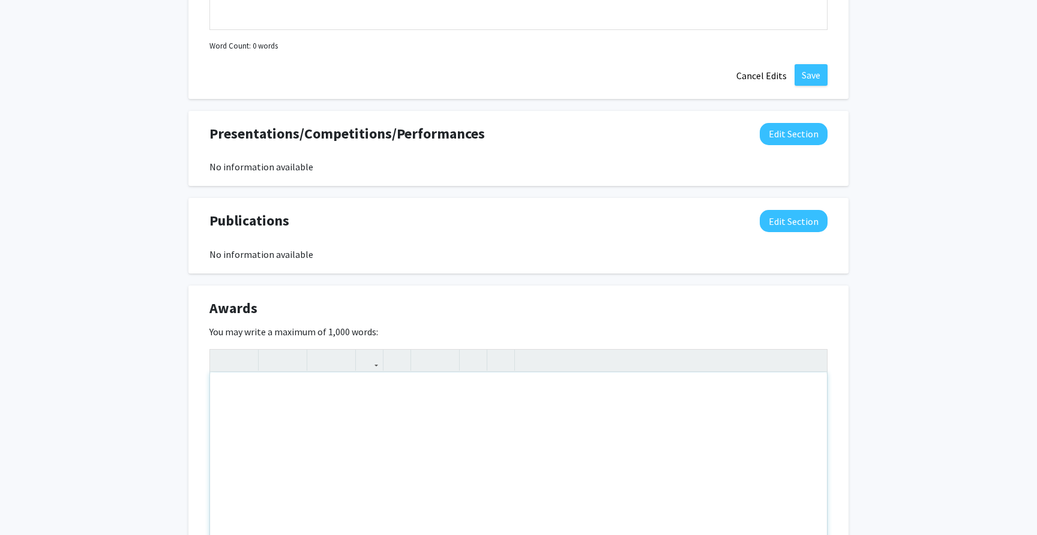
click at [800, 436] on div "Note to users with screen readers: Please deactivate our accessibility plugin f…" at bounding box center [518, 463] width 617 height 180
paste div "Note to users with screen readers: Please deactivate our accessibility plugin f…"
type textarea "<p>Awarded CSF Gold Seal Bearer&nbsp;</p><p>Awarded Golden State Seal</p><p>Awa…"
click at [493, 445] on p "Awarded President’s Education Award" at bounding box center [518, 440] width 593 height 14
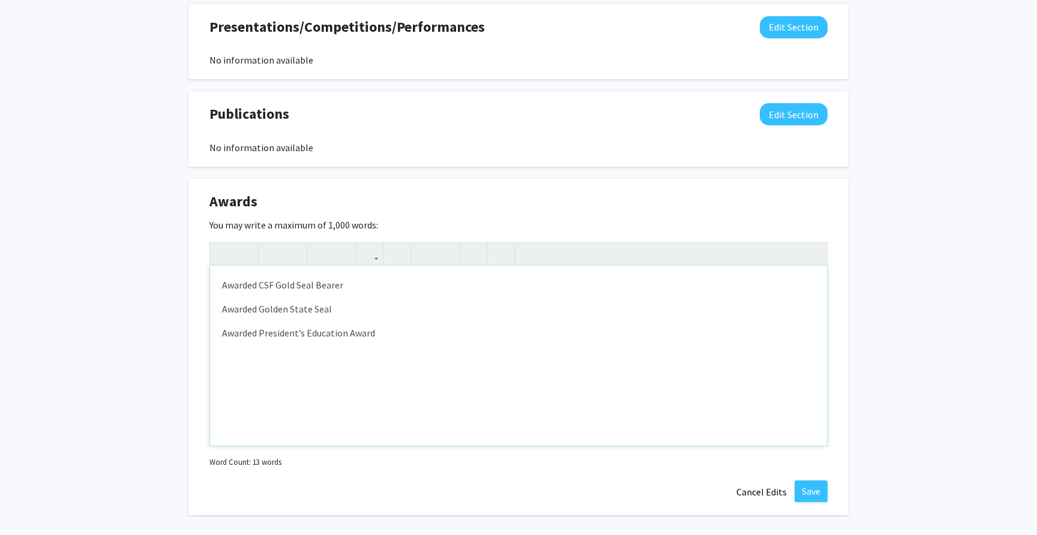
scroll to position [1176, 0]
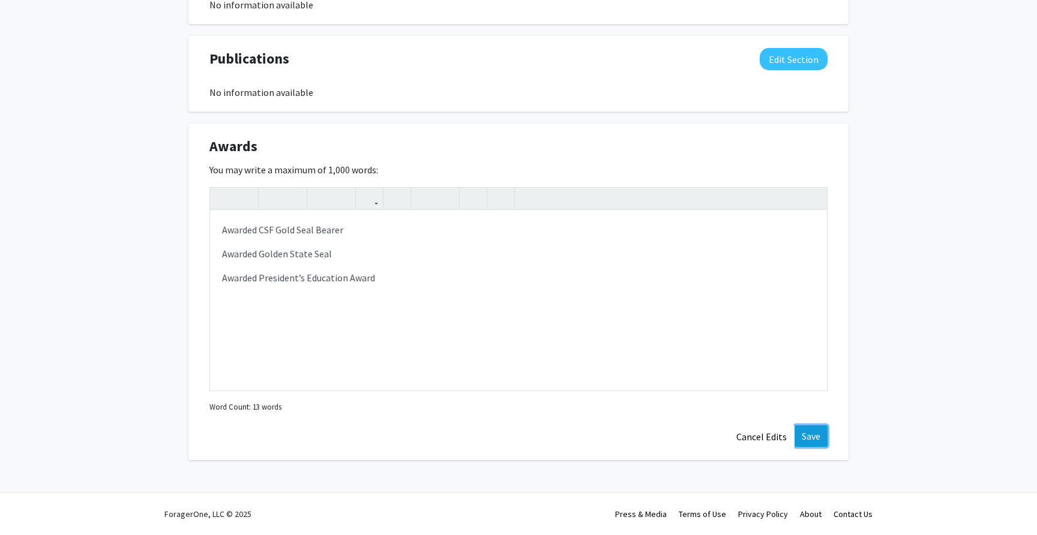
click at [805, 440] on button "Save" at bounding box center [810, 436] width 33 height 22
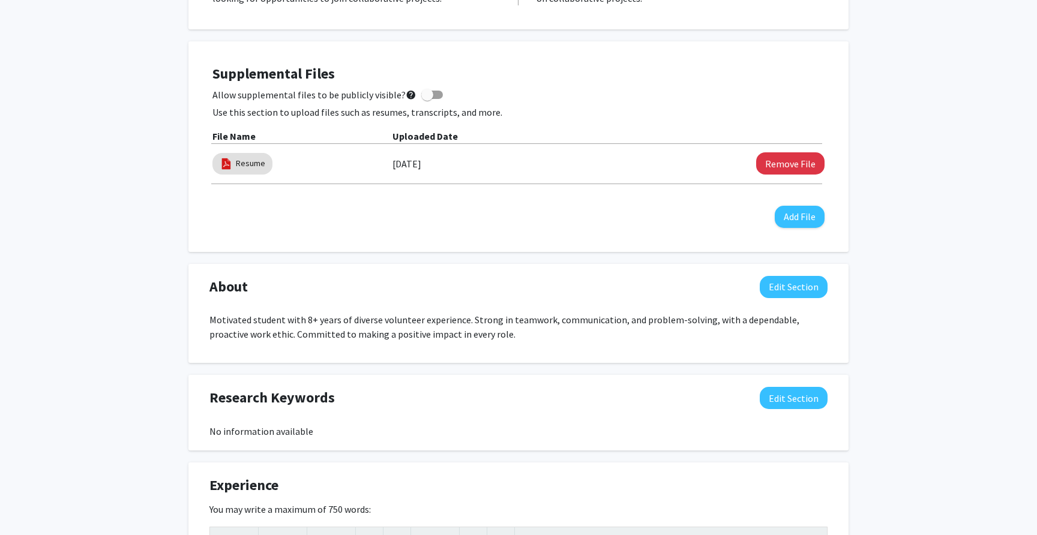
scroll to position [0, 0]
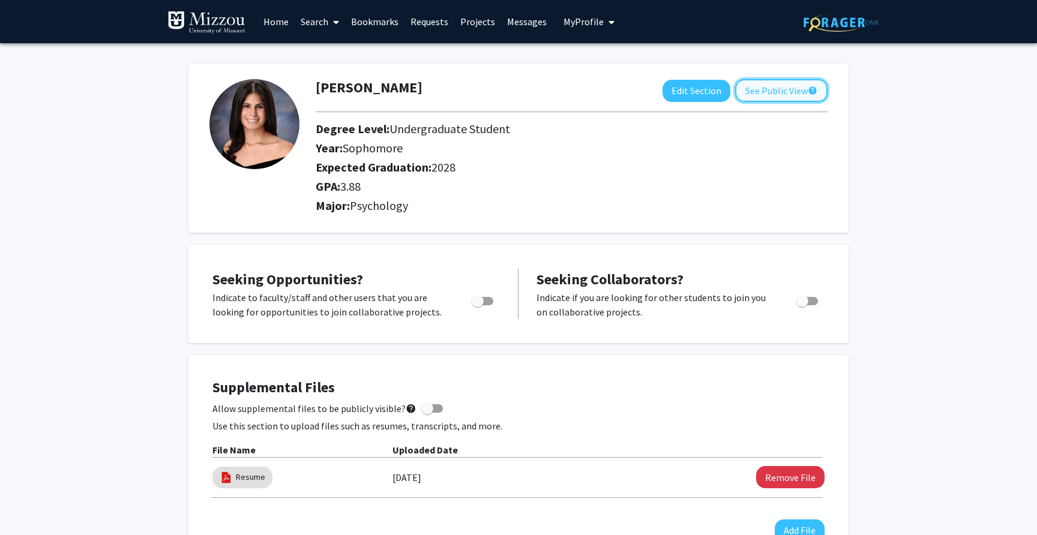
click at [766, 86] on button "See Public View help" at bounding box center [781, 90] width 92 height 23
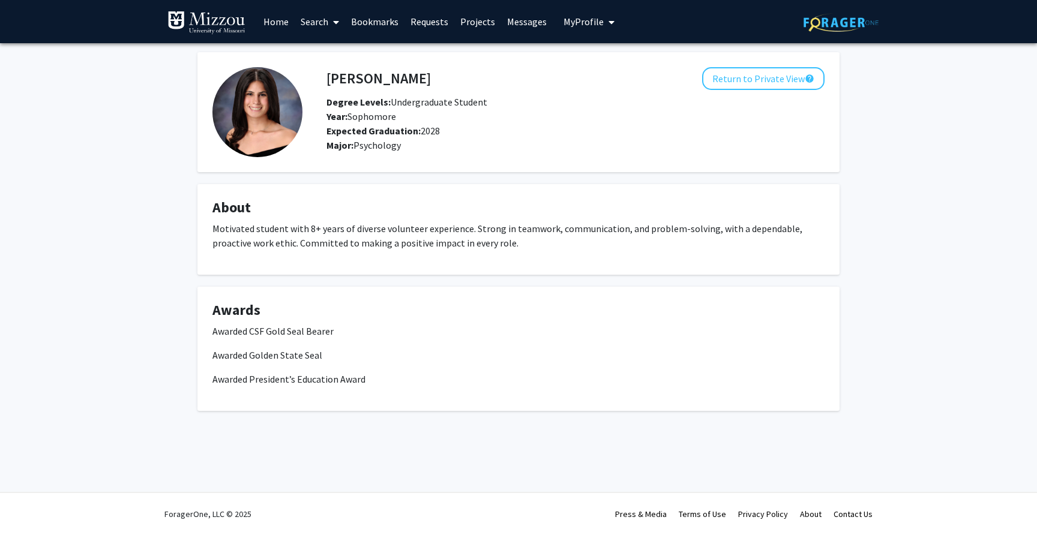
click at [262, 125] on img at bounding box center [257, 112] width 90 height 90
